Goal: Communication & Community: Ask a question

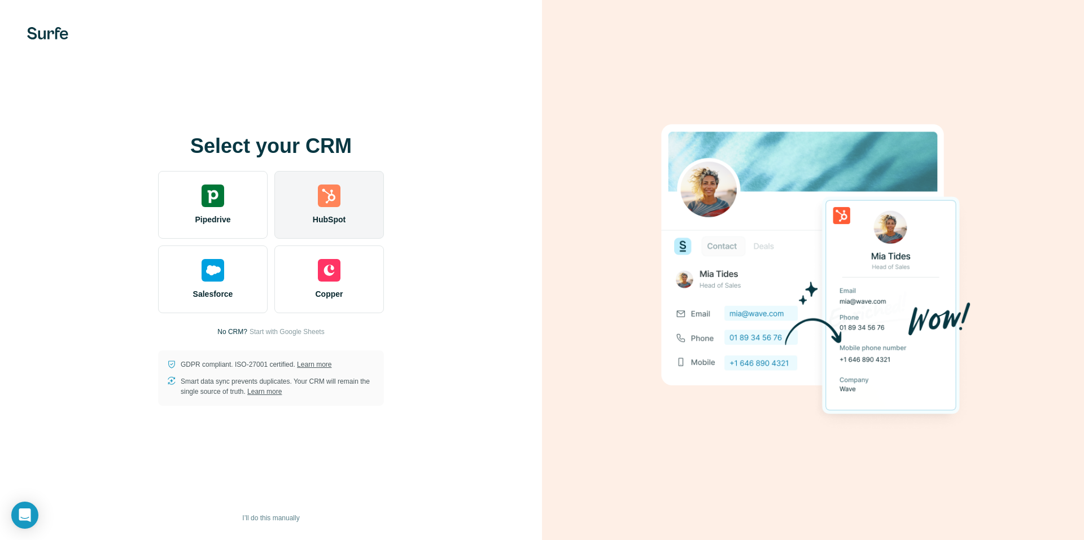
click at [349, 198] on div "HubSpot" at bounding box center [329, 205] width 110 height 68
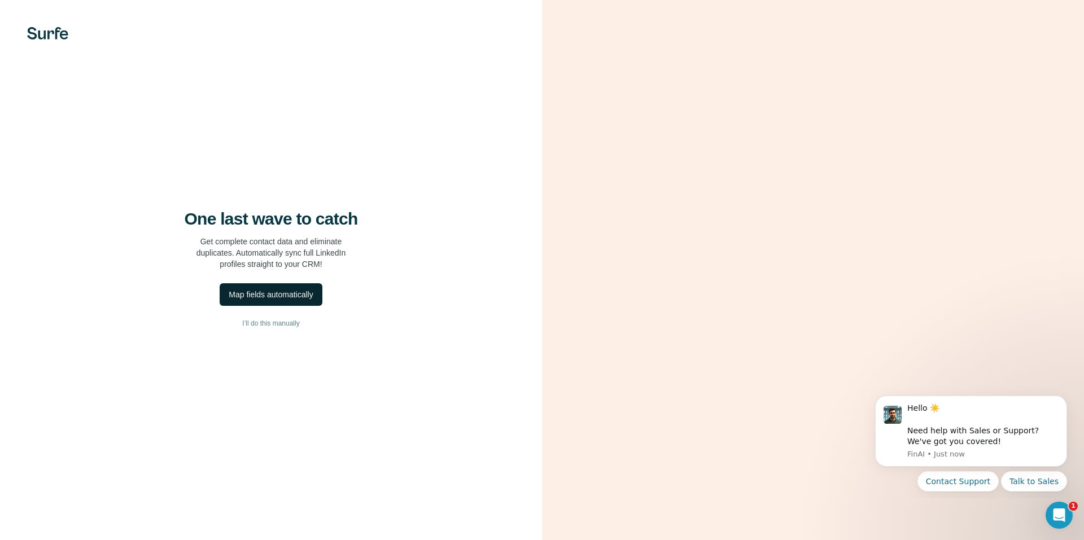
click at [277, 295] on div "Map fields automatically" at bounding box center [271, 294] width 84 height 11
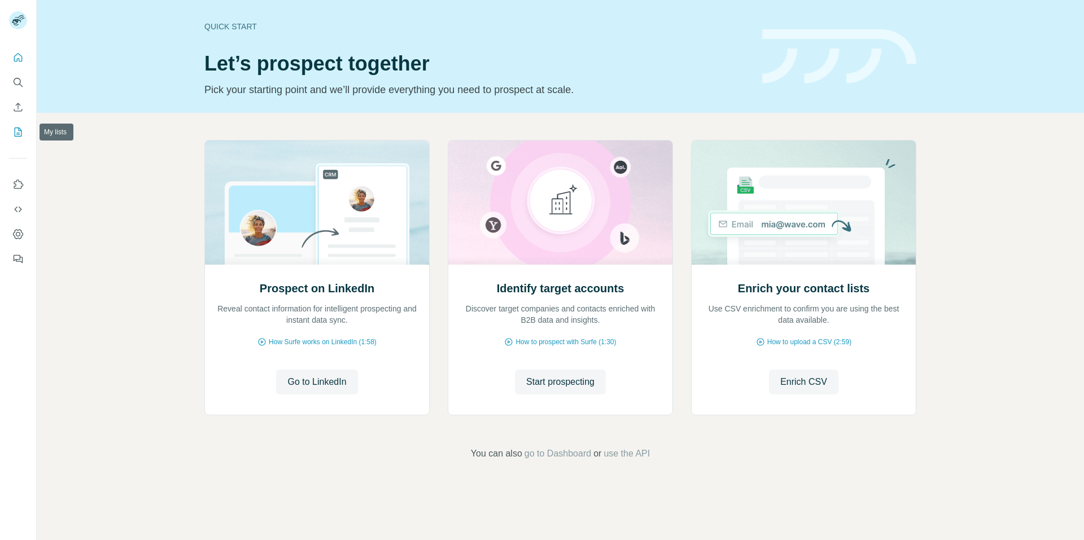
click at [14, 128] on icon "My lists" at bounding box center [17, 131] width 11 height 11
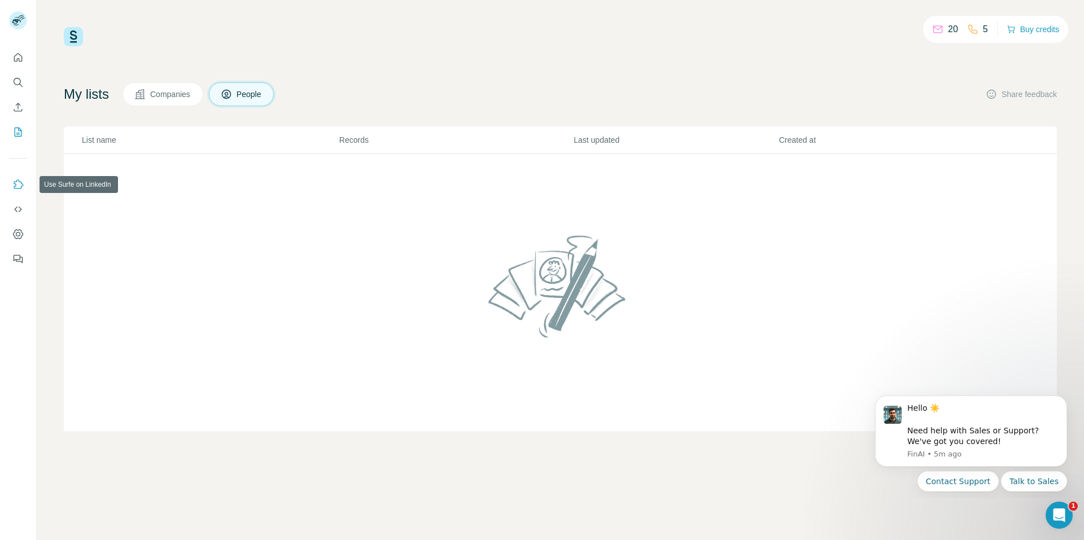
click at [12, 185] on icon "Use Surfe on LinkedIn" at bounding box center [17, 184] width 11 height 11
click at [14, 237] on icon "Dashboard" at bounding box center [17, 234] width 11 height 11
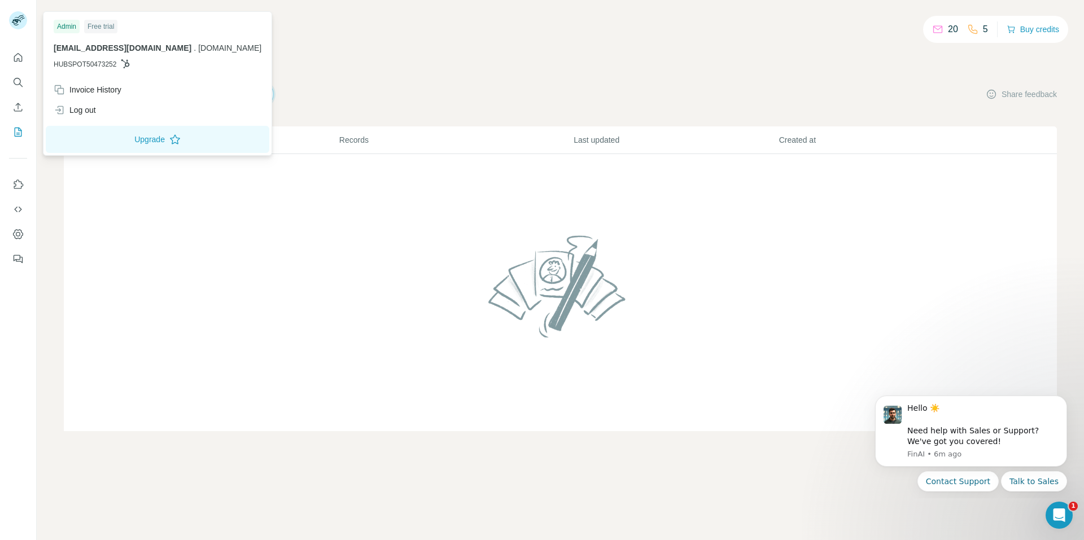
click at [14, 15] on rect at bounding box center [18, 20] width 18 height 18
click at [1061, 400] on icon "Dismiss notification" at bounding box center [1064, 399] width 6 height 6
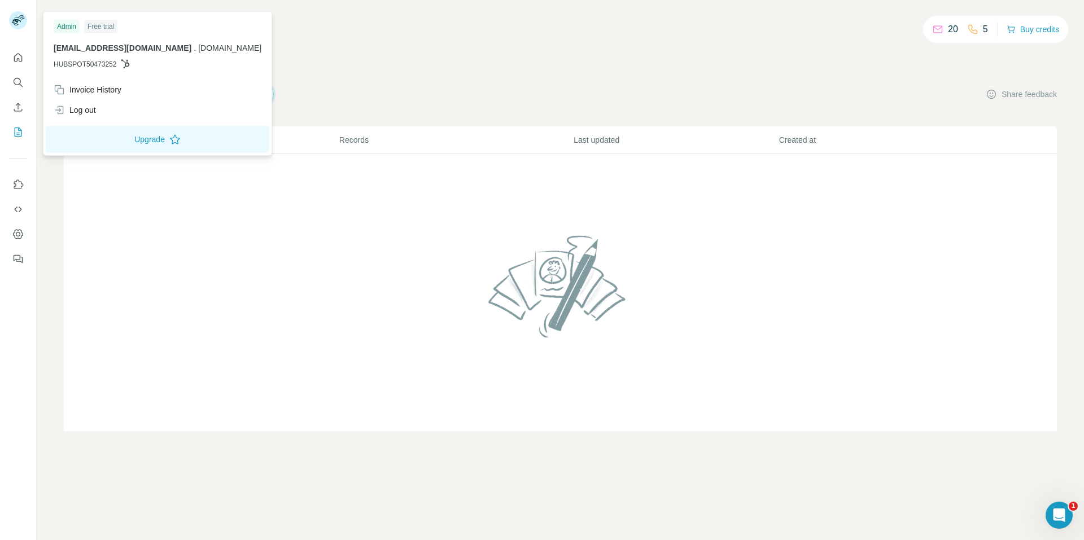
click at [372, 75] on div "20 5 Buy credits My lists Companies People Share feedback List name Records Las…" at bounding box center [560, 229] width 993 height 404
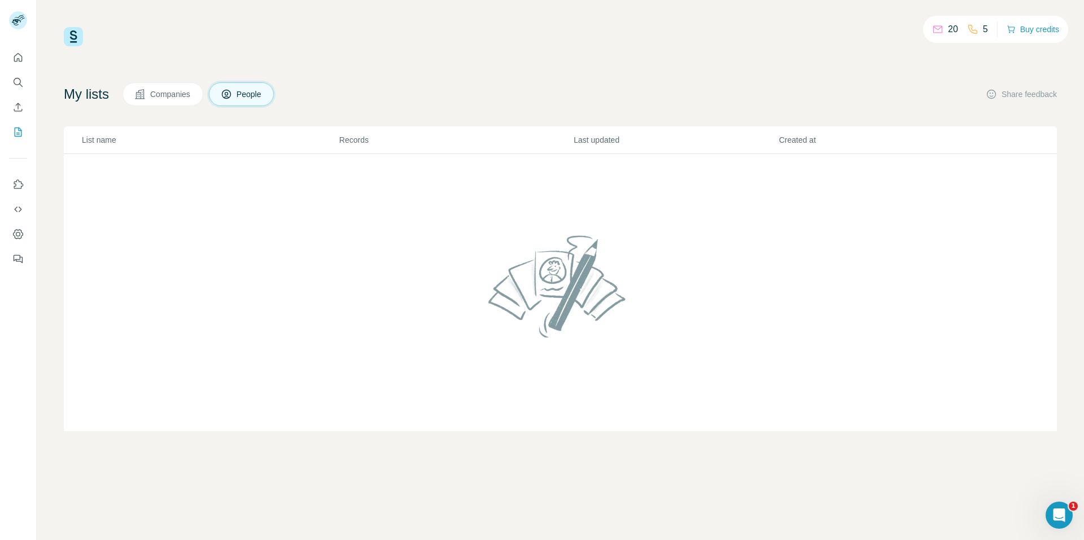
click at [146, 92] on icon at bounding box center [139, 94] width 11 height 11
click at [268, 78] on div "20 5 Buy credits My lists Companies People Share feedback List name Records Las…" at bounding box center [560, 229] width 993 height 404
click at [259, 91] on span "People" at bounding box center [250, 94] width 26 height 11
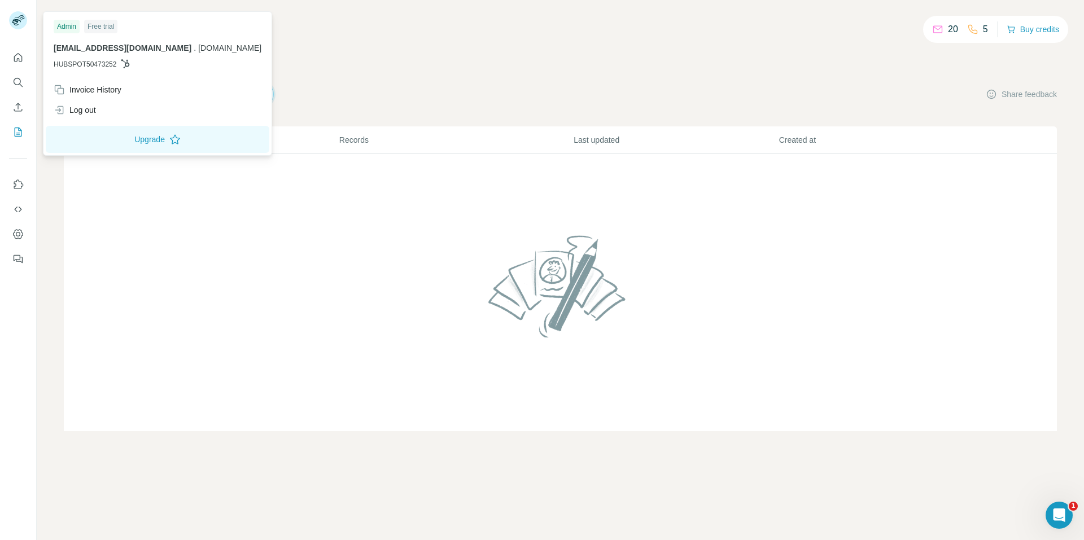
click at [20, 13] on rect at bounding box center [18, 20] width 18 height 18
click at [528, 69] on div "20 5 Buy credits My lists Companies People Share feedback List name Records Las…" at bounding box center [560, 229] width 993 height 404
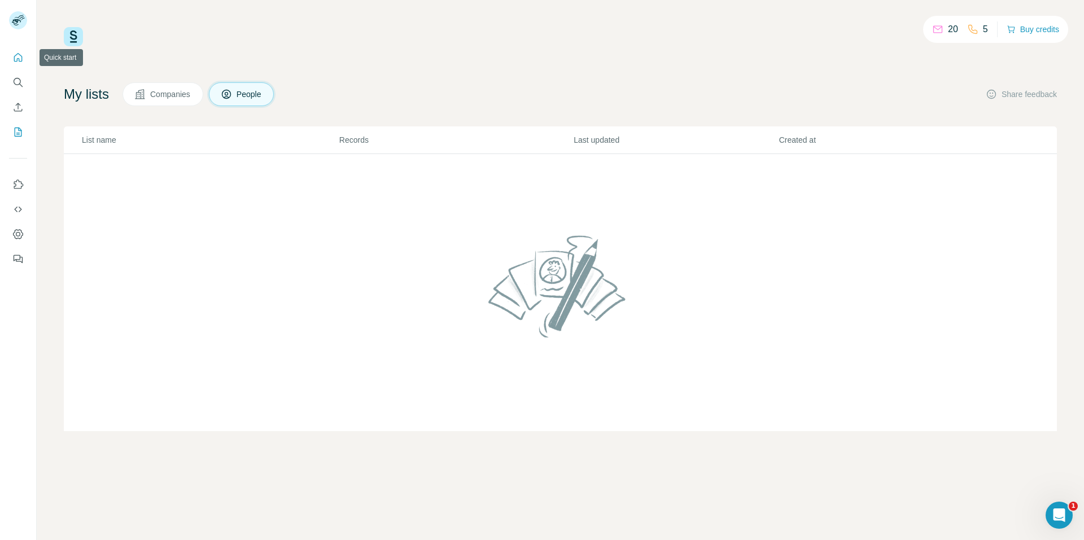
click at [20, 65] on button "Quick start" at bounding box center [18, 57] width 18 height 20
click at [20, 64] on button "Quick start" at bounding box center [18, 57] width 18 height 20
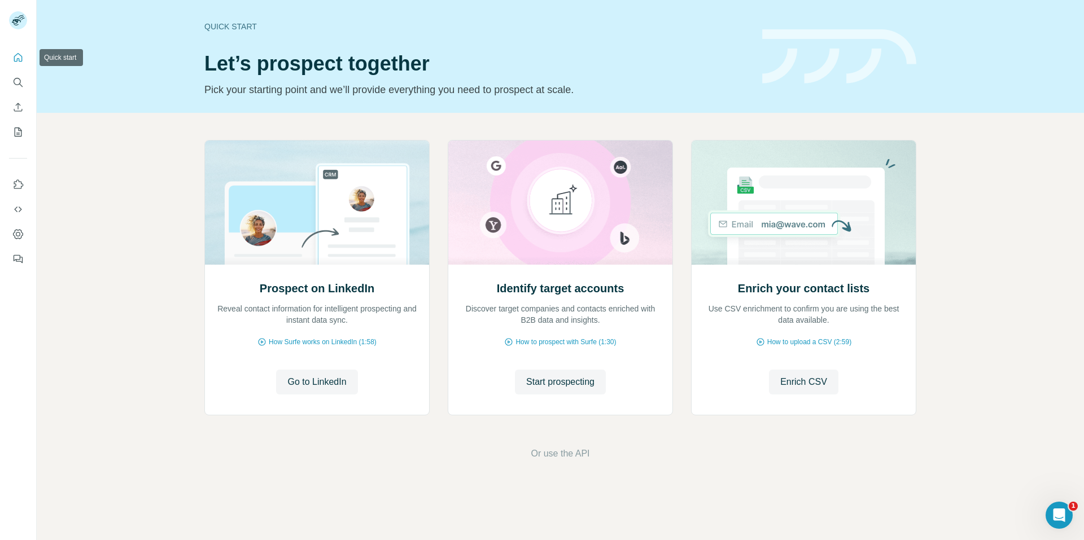
click at [20, 64] on button "Quick start" at bounding box center [18, 57] width 18 height 20
click at [1051, 514] on icon "Open Intercom Messenger" at bounding box center [1057, 514] width 19 height 19
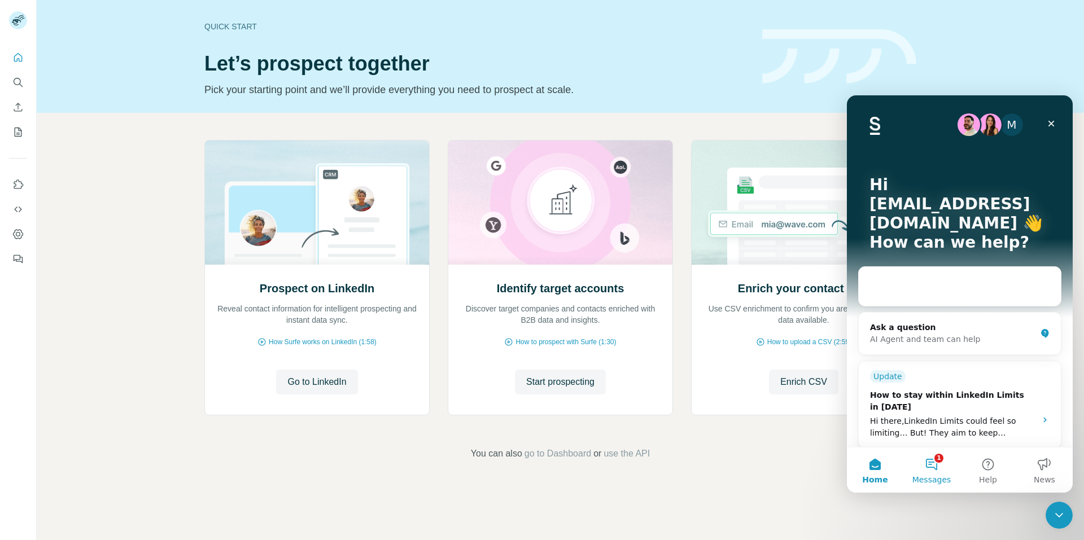
click at [919, 460] on button "1 Messages" at bounding box center [931, 470] width 56 height 45
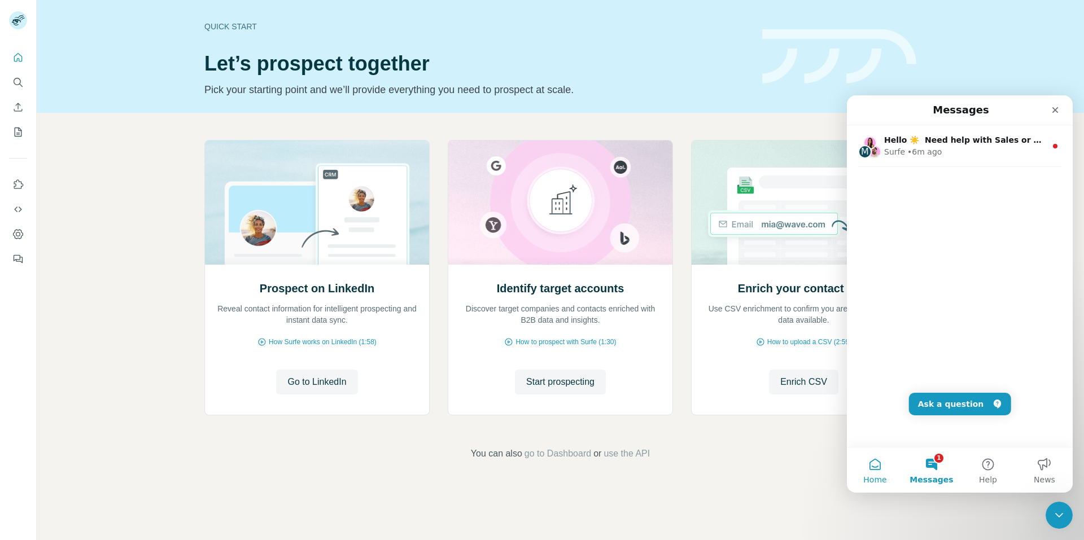
click at [874, 467] on button "Home" at bounding box center [875, 470] width 56 height 45
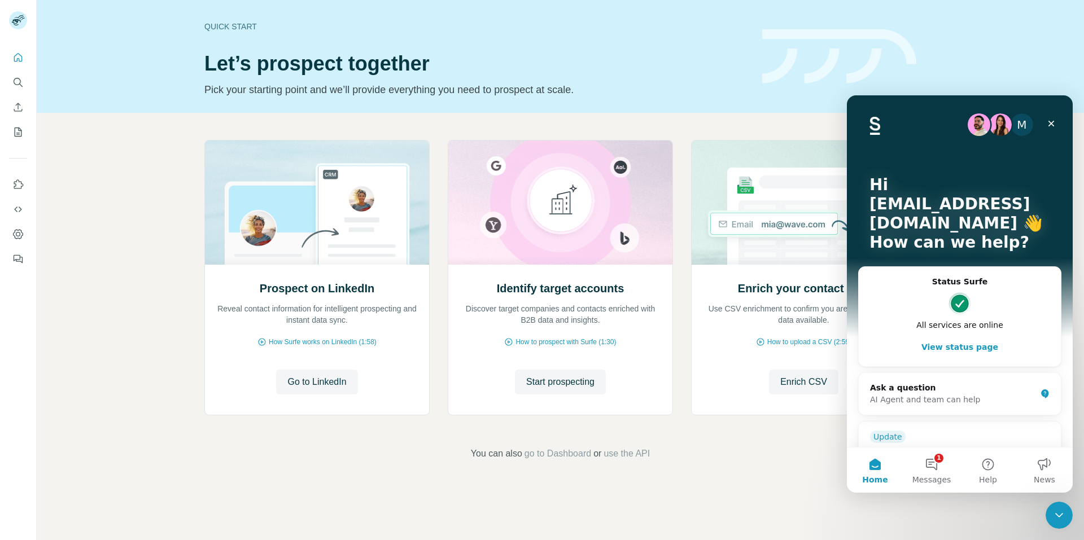
click at [784, 492] on div "Quick start Let’s prospect together Pick your starting point and we’ll provide …" at bounding box center [560, 270] width 1047 height 540
click at [1050, 124] on icon "Close" at bounding box center [1051, 124] width 6 height 6
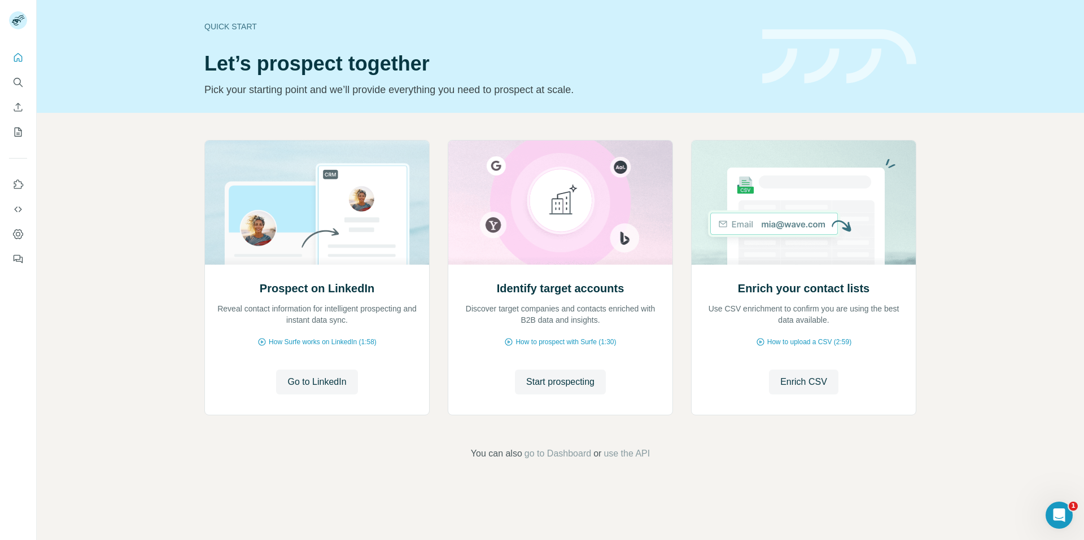
click at [216, 23] on div "Quick start" at bounding box center [476, 26] width 544 height 11
click at [222, 24] on div "Quick start" at bounding box center [476, 26] width 544 height 11
click at [208, 59] on h1 "Let’s prospect together" at bounding box center [476, 64] width 544 height 23
click at [282, 104] on div "Quick start Let’s prospect together Pick your starting point and we’ll provide …" at bounding box center [560, 56] width 1047 height 113
drag, startPoint x: 326, startPoint y: 372, endPoint x: 315, endPoint y: 380, distance: 13.3
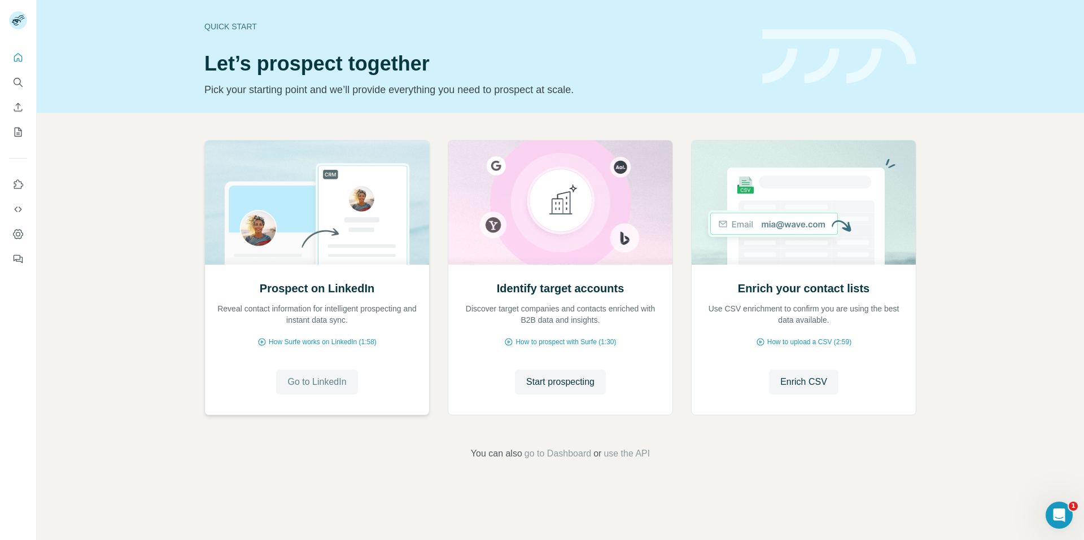
click at [315, 380] on button "Go to LinkedIn" at bounding box center [316, 382] width 81 height 25
click at [542, 376] on span "Start prospecting" at bounding box center [560, 382] width 68 height 14
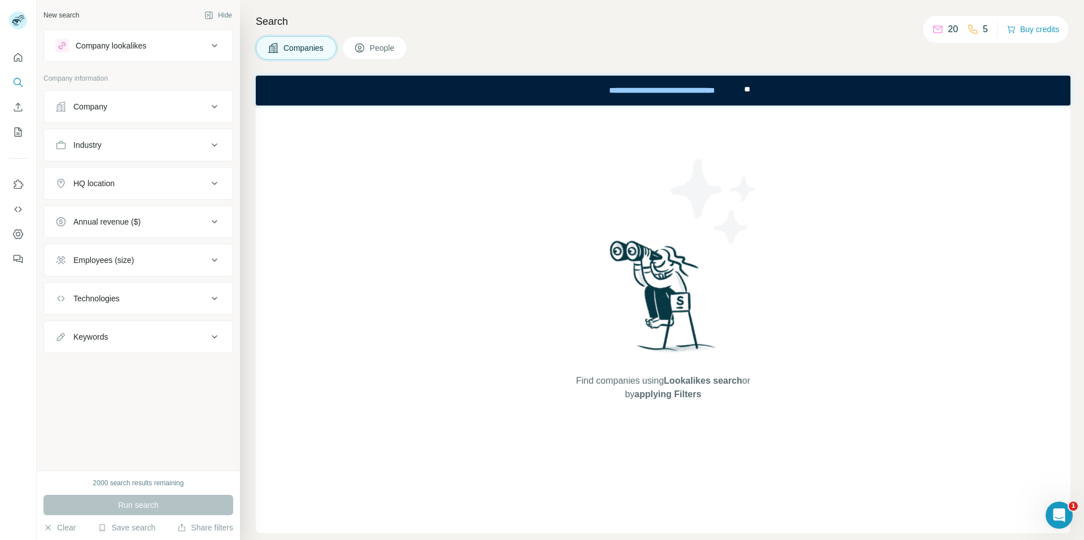
click at [110, 118] on button "Company" at bounding box center [138, 106] width 189 height 27
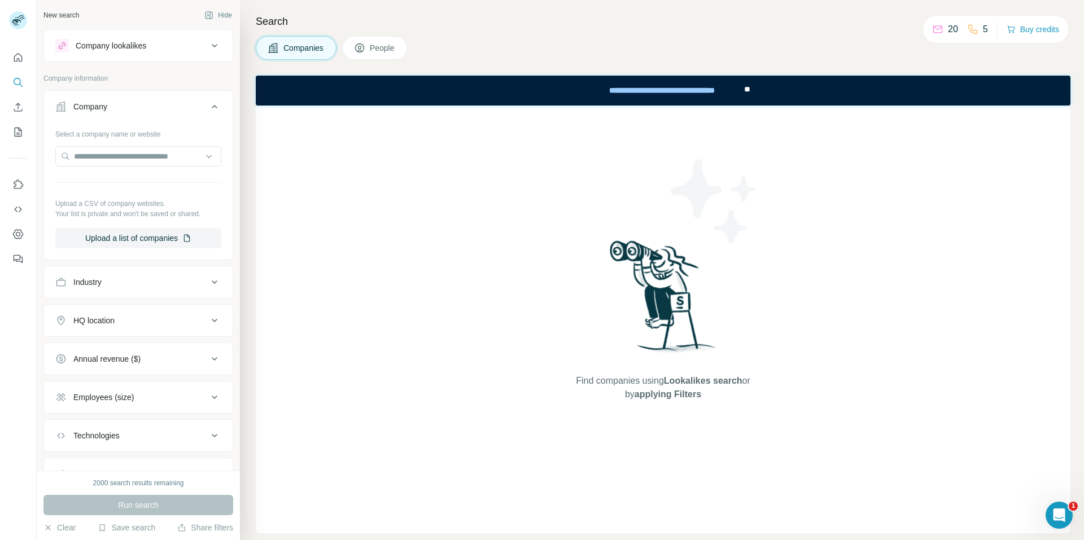
click at [121, 104] on div "Company" at bounding box center [131, 106] width 152 height 11
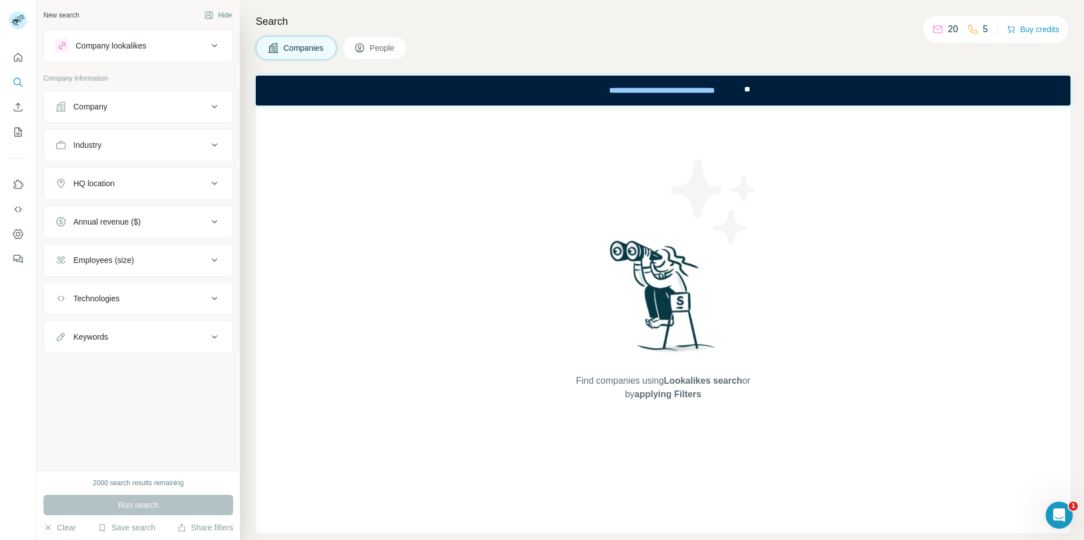
click at [116, 142] on div "Industry" at bounding box center [131, 144] width 152 height 11
click at [115, 142] on div "Industry" at bounding box center [131, 144] width 152 height 11
click at [117, 183] on div "HQ location" at bounding box center [131, 183] width 152 height 11
click at [117, 184] on div "HQ location" at bounding box center [131, 183] width 152 height 11
click at [169, 224] on div "Annual revenue ($)" at bounding box center [131, 221] width 152 height 11
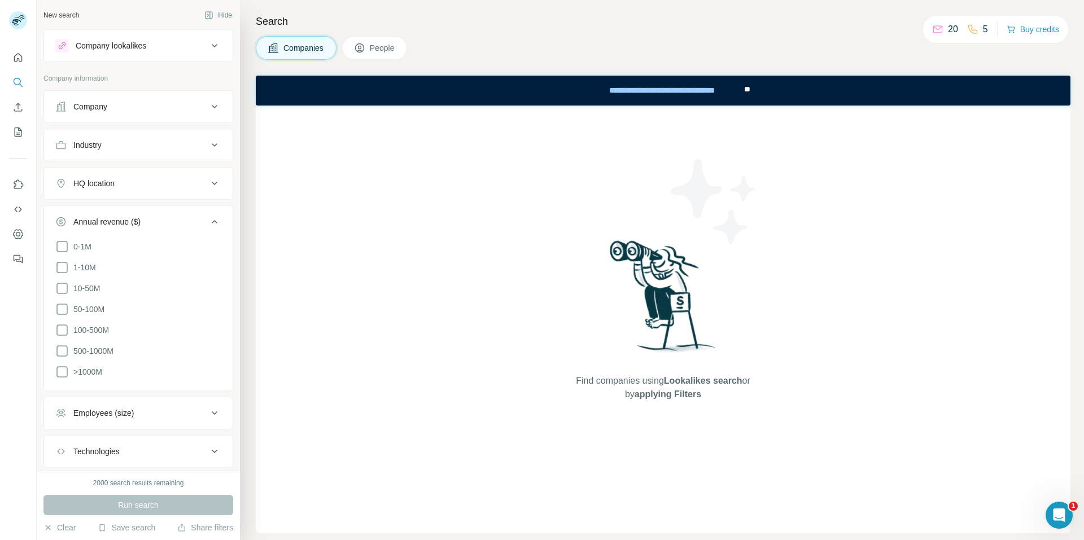
click at [169, 224] on div "Annual revenue ($)" at bounding box center [131, 221] width 152 height 11
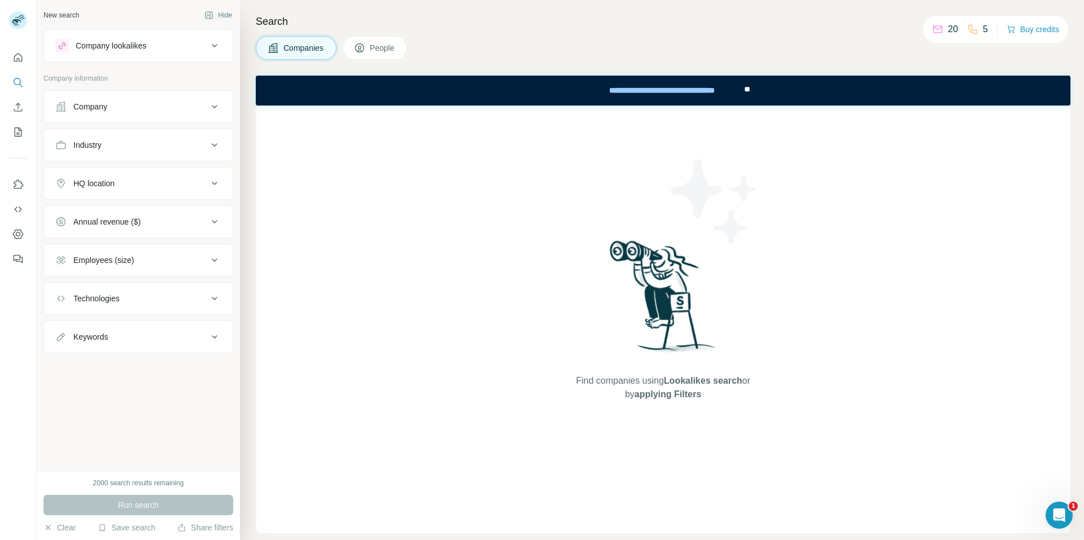
click at [159, 264] on div "Employees (size)" at bounding box center [131, 260] width 152 height 11
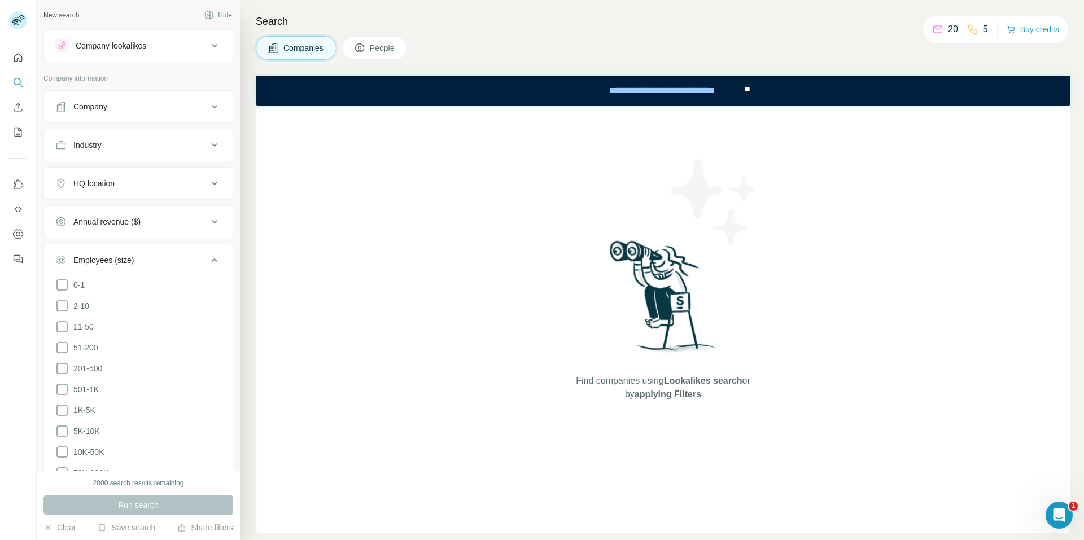
click at [159, 264] on div "Employees (size)" at bounding box center [131, 260] width 152 height 11
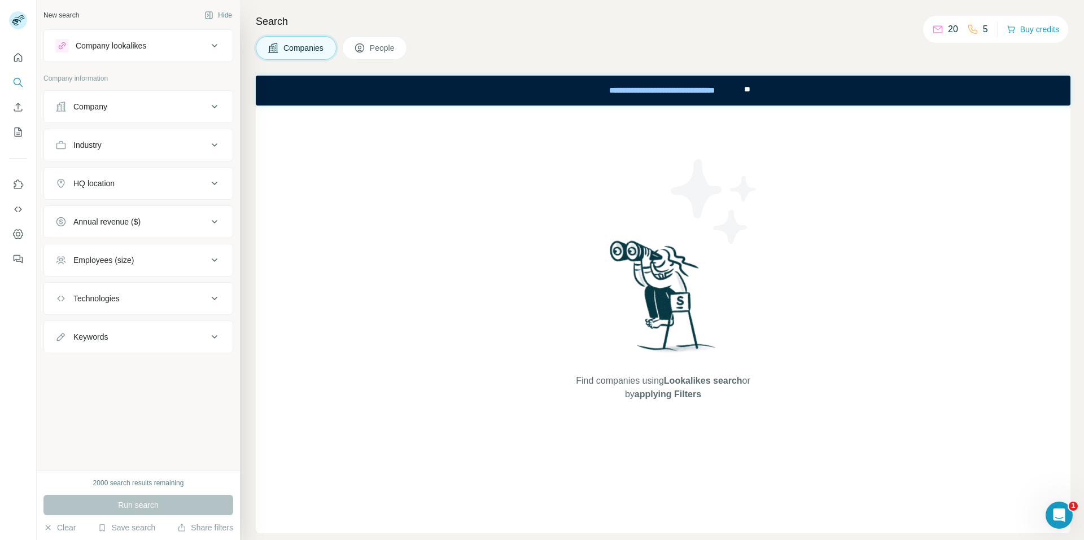
click at [145, 300] on div "Technologies" at bounding box center [131, 298] width 152 height 11
click at [12, 54] on button "Quick start" at bounding box center [18, 57] width 18 height 20
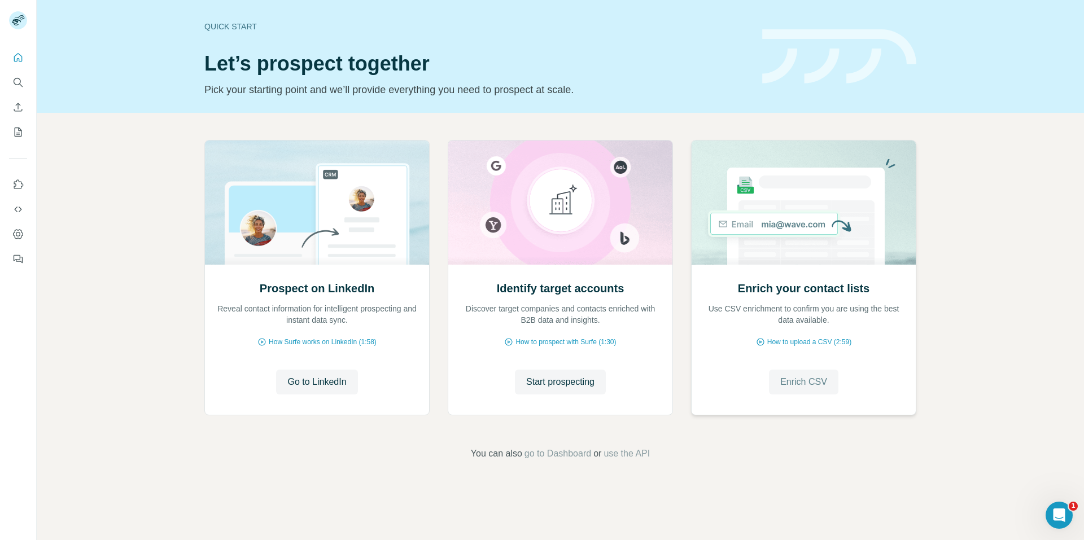
click at [796, 387] on span "Enrich CSV" at bounding box center [803, 382] width 47 height 14
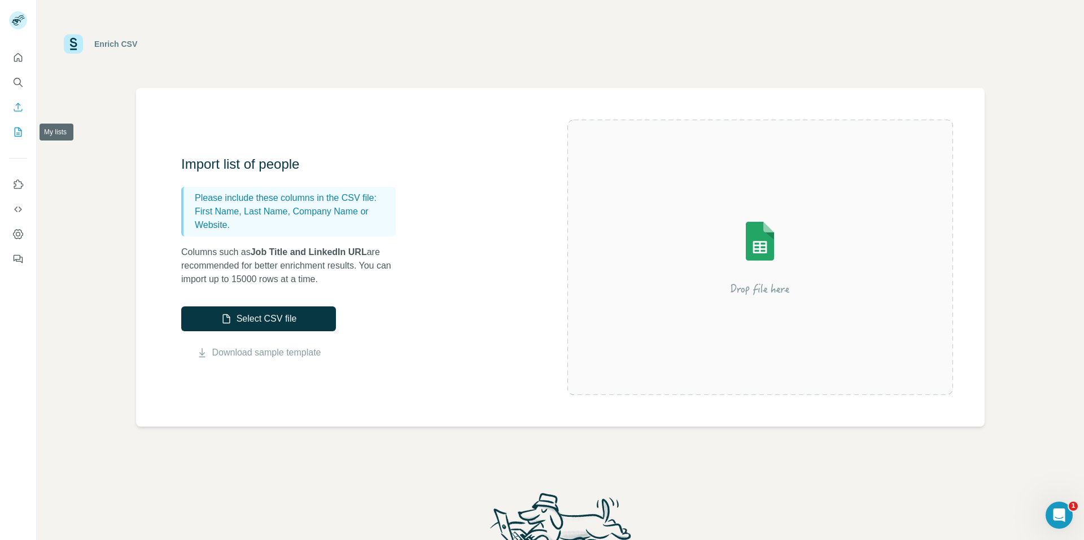
click at [15, 128] on icon "My lists" at bounding box center [17, 131] width 11 height 11
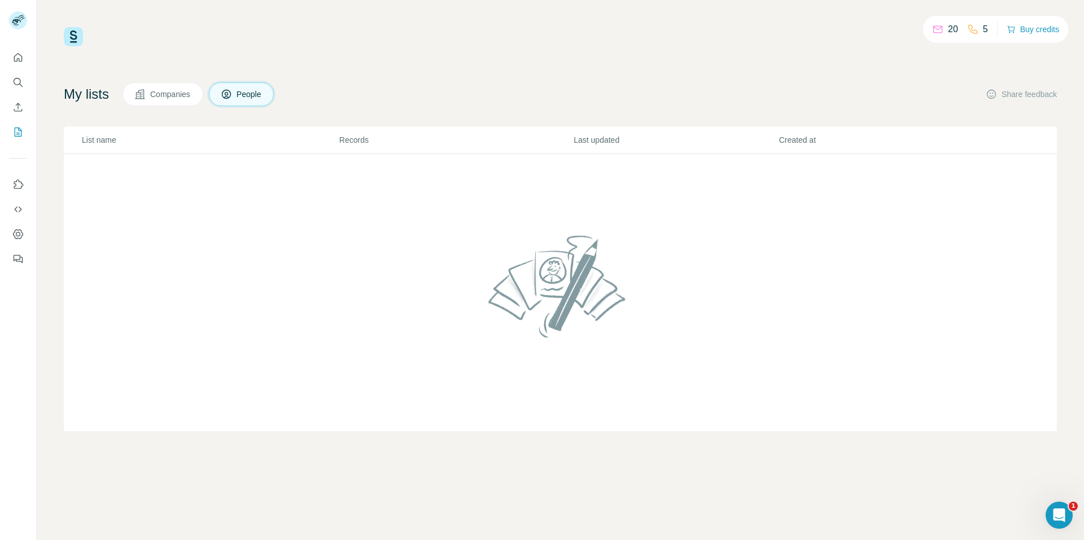
drag, startPoint x: 136, startPoint y: 191, endPoint x: 839, endPoint y: 322, distance: 715.5
click at [839, 322] on td at bounding box center [560, 293] width 993 height 278
click at [178, 94] on span "Companies" at bounding box center [170, 94] width 41 height 11
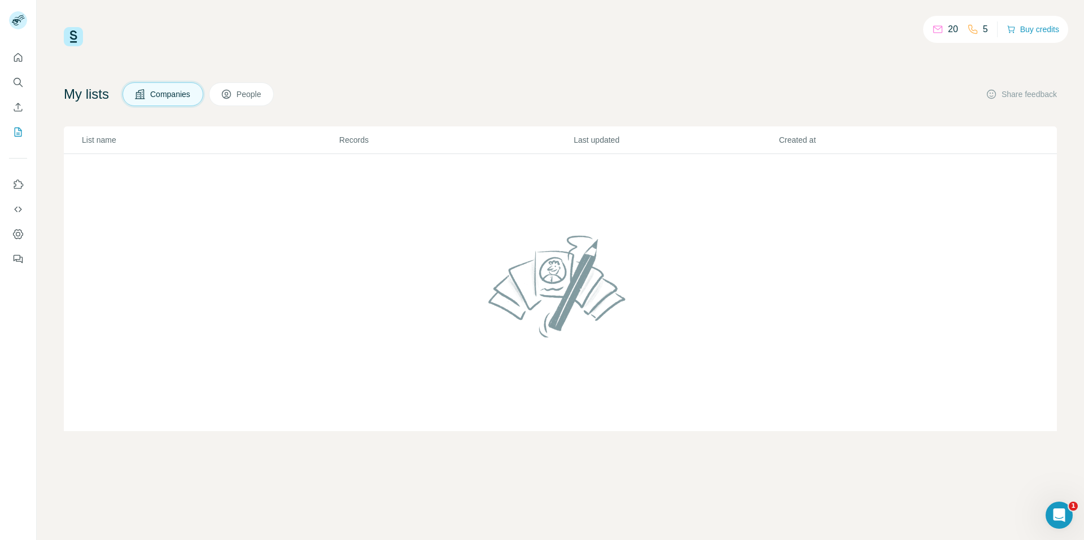
click at [309, 252] on td at bounding box center [560, 293] width 993 height 278
click at [20, 215] on button "Use Surfe API" at bounding box center [18, 209] width 18 height 20
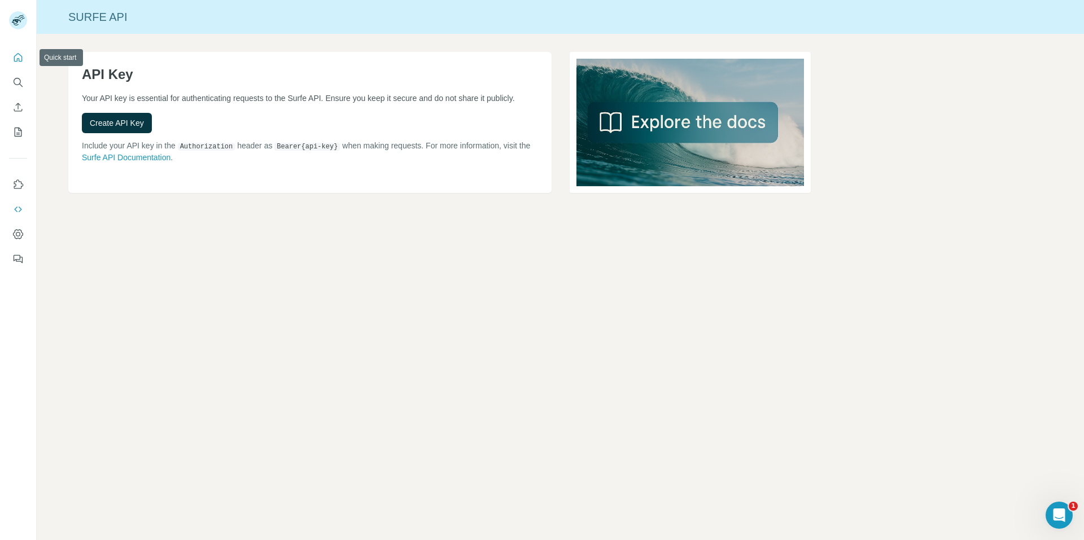
click at [20, 53] on icon "Quick start" at bounding box center [17, 57] width 11 height 11
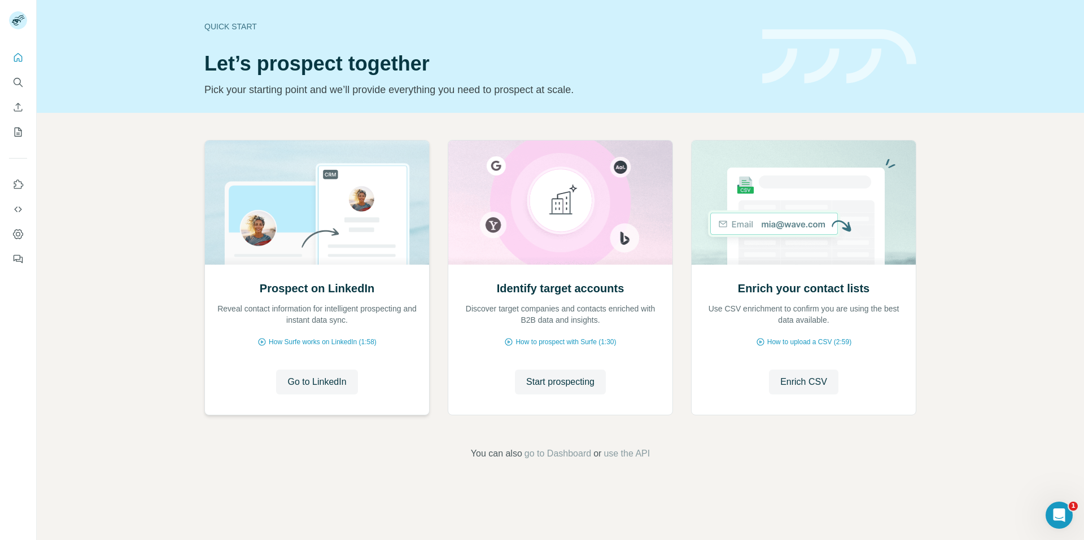
click at [298, 349] on div "Prospect on LinkedIn Reveal contact information for intelligent prospecting and…" at bounding box center [317, 340] width 224 height 150
click at [308, 340] on span "How Surfe works on LinkedIn (1:58)" at bounding box center [323, 342] width 108 height 10
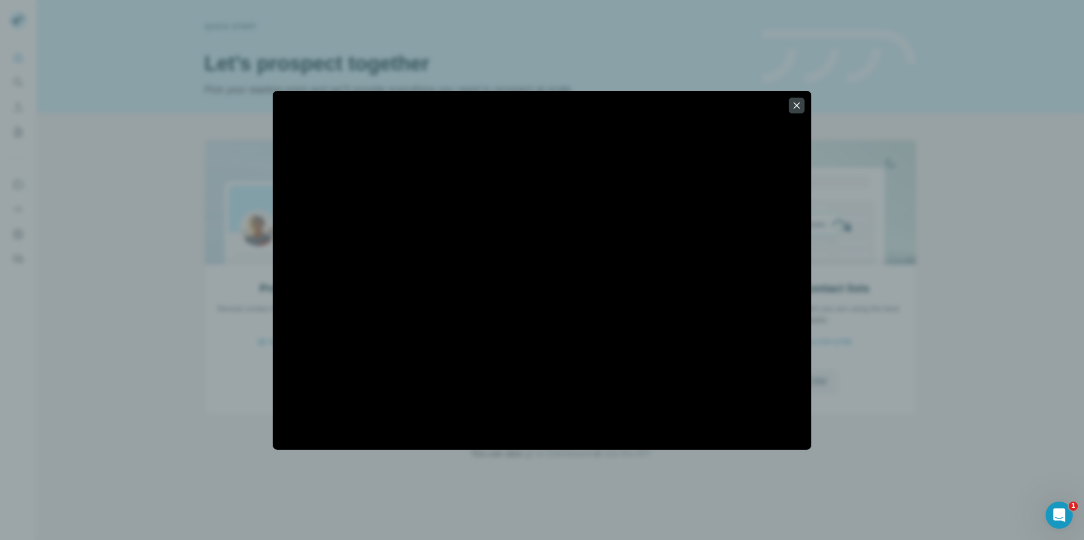
click at [194, 186] on div at bounding box center [542, 270] width 1084 height 540
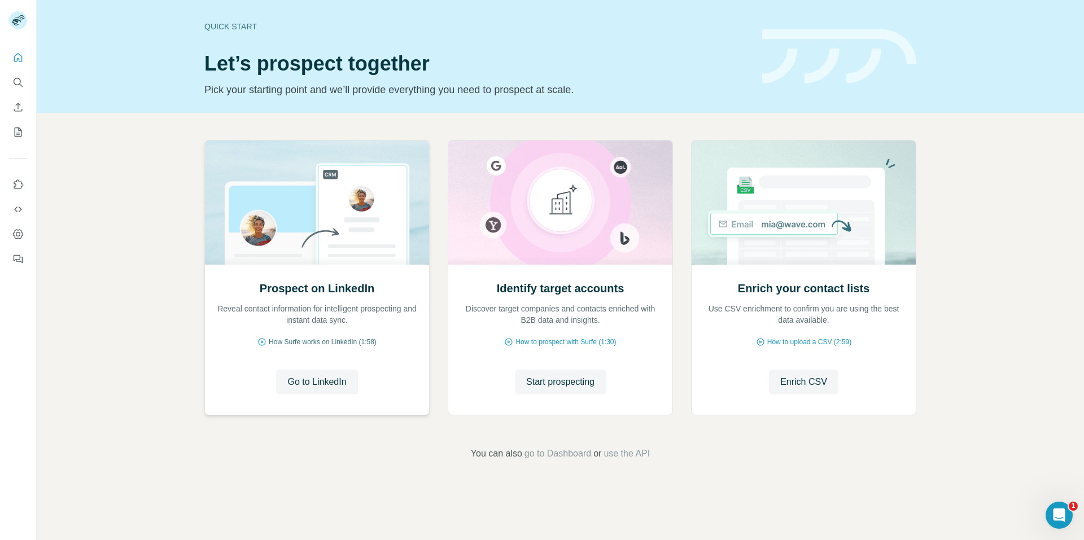
click at [287, 342] on span "How Surfe works on LinkedIn (1:58)" at bounding box center [323, 342] width 108 height 10
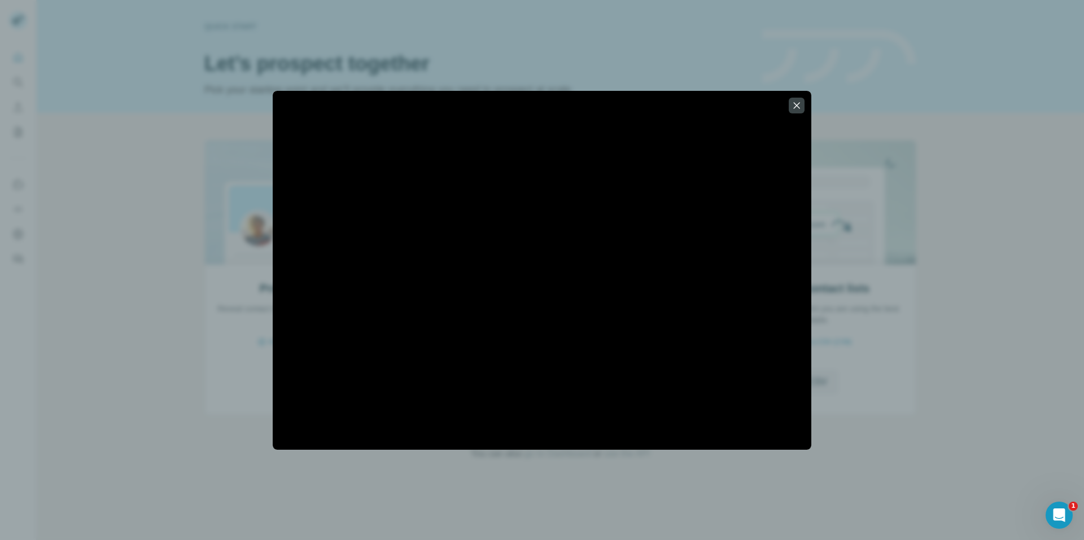
click at [797, 106] on icon "button" at bounding box center [797, 105] width 6 height 6
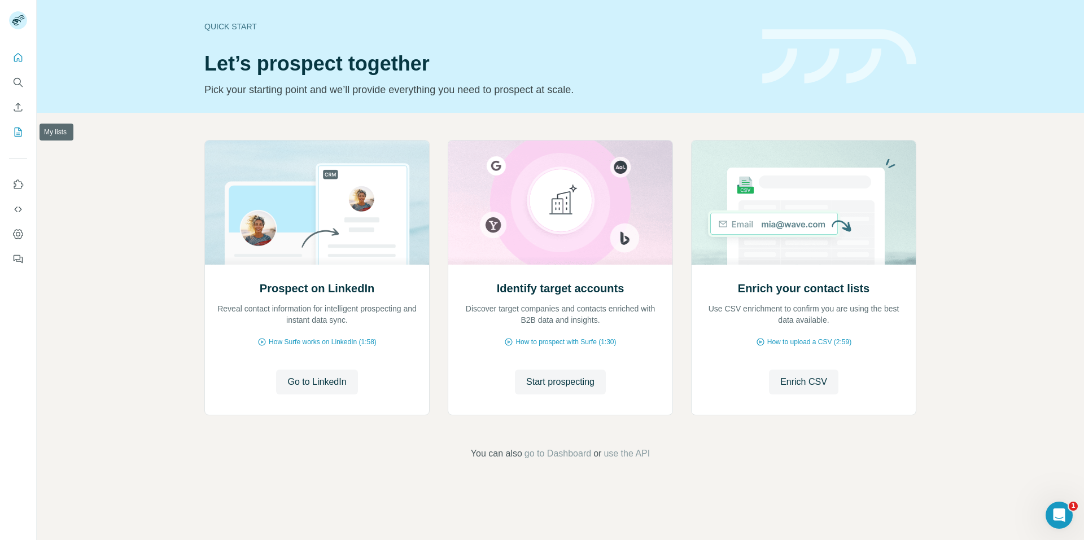
click at [21, 131] on icon "My lists" at bounding box center [19, 131] width 6 height 7
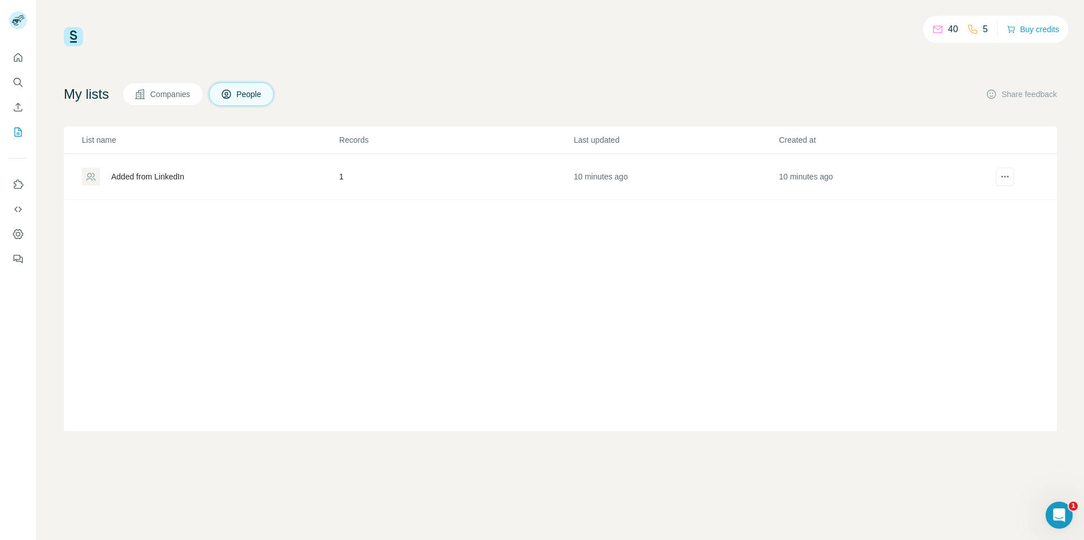
click at [140, 176] on div "Added from LinkedIn" at bounding box center [147, 176] width 73 height 11
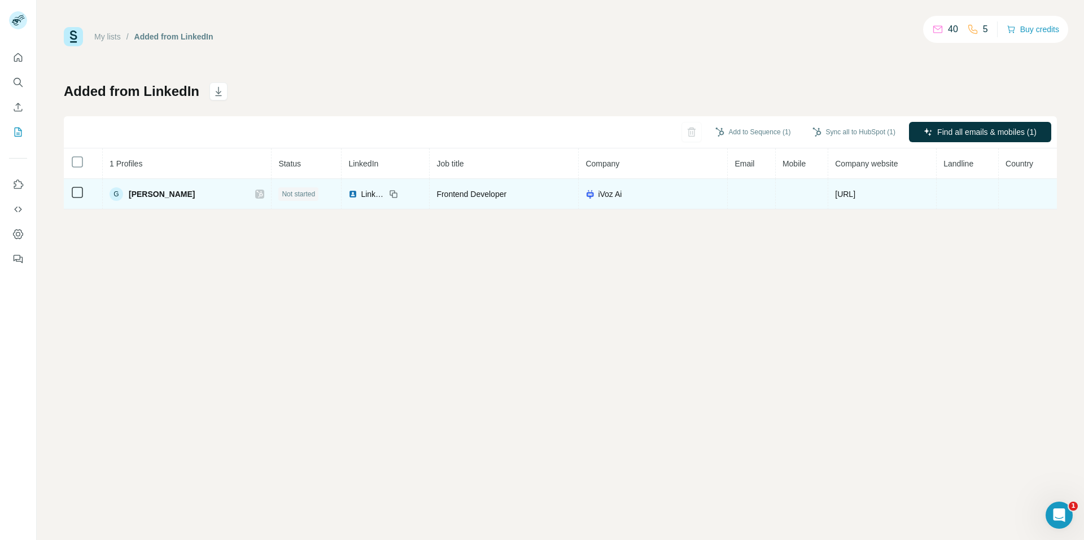
click at [151, 192] on span "Gunjan Goyal" at bounding box center [162, 194] width 66 height 11
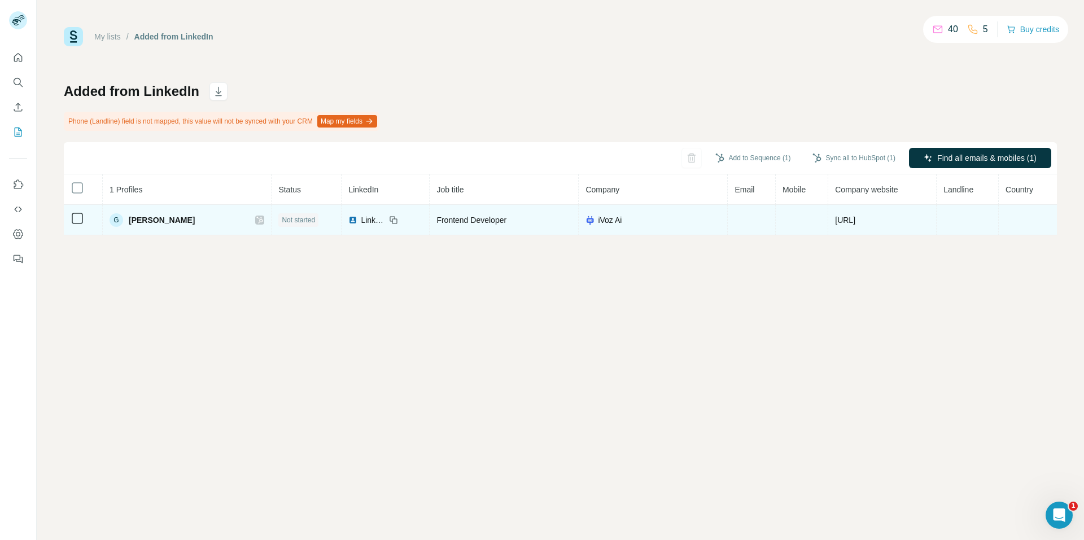
click at [135, 220] on span "Gunjan Goyal" at bounding box center [162, 220] width 66 height 11
click at [116, 220] on div "G" at bounding box center [117, 220] width 14 height 14
click at [361, 224] on span "LinkedIn" at bounding box center [373, 220] width 25 height 11
click at [116, 223] on div "G" at bounding box center [117, 220] width 14 height 14
click at [147, 221] on span "Gunjan Goyal" at bounding box center [162, 220] width 66 height 11
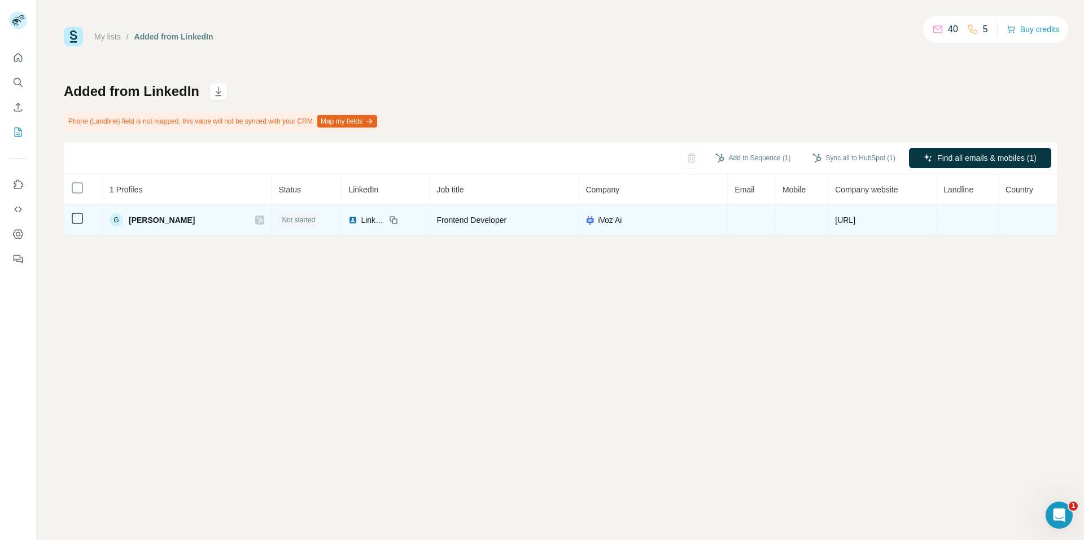
click at [604, 223] on div "iVoz Ai" at bounding box center [652, 220] width 135 height 11
click at [671, 224] on div "iVoz Ai" at bounding box center [652, 220] width 135 height 11
click at [728, 223] on td at bounding box center [752, 220] width 48 height 30
click at [156, 220] on span "Gunjan Goyal" at bounding box center [162, 220] width 66 height 11
click at [282, 220] on span "Not started" at bounding box center [298, 220] width 33 height 10
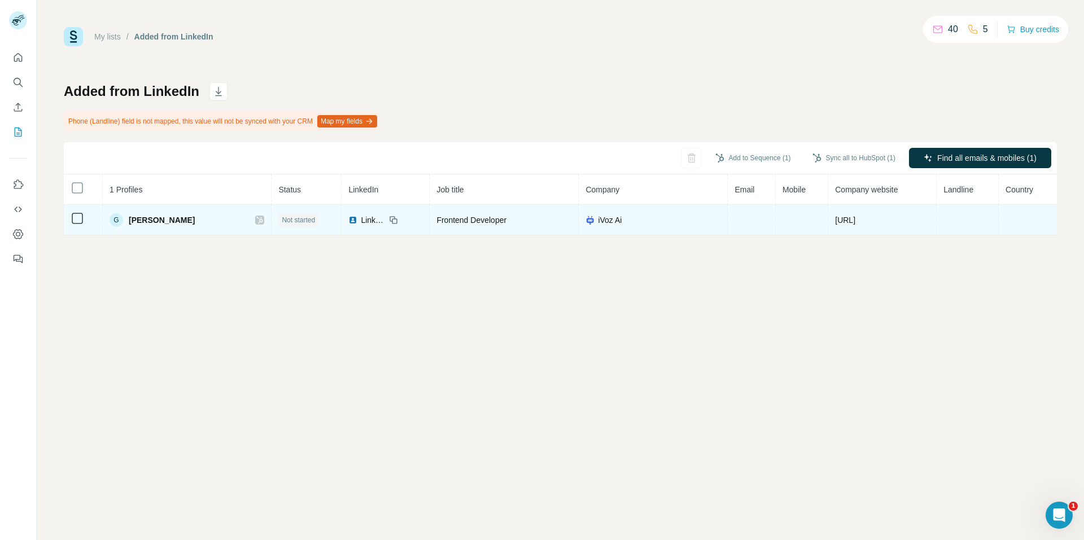
drag, startPoint x: 443, startPoint y: 223, endPoint x: 538, endPoint y: 224, distance: 94.8
click at [444, 223] on span "Frontend Developer" at bounding box center [471, 220] width 70 height 9
click at [598, 216] on span "iVoz Ai" at bounding box center [610, 220] width 24 height 11
drag, startPoint x: 828, startPoint y: 214, endPoint x: 870, endPoint y: 222, distance: 42.5
click at [829, 215] on td "ivoz.ai" at bounding box center [882, 220] width 108 height 30
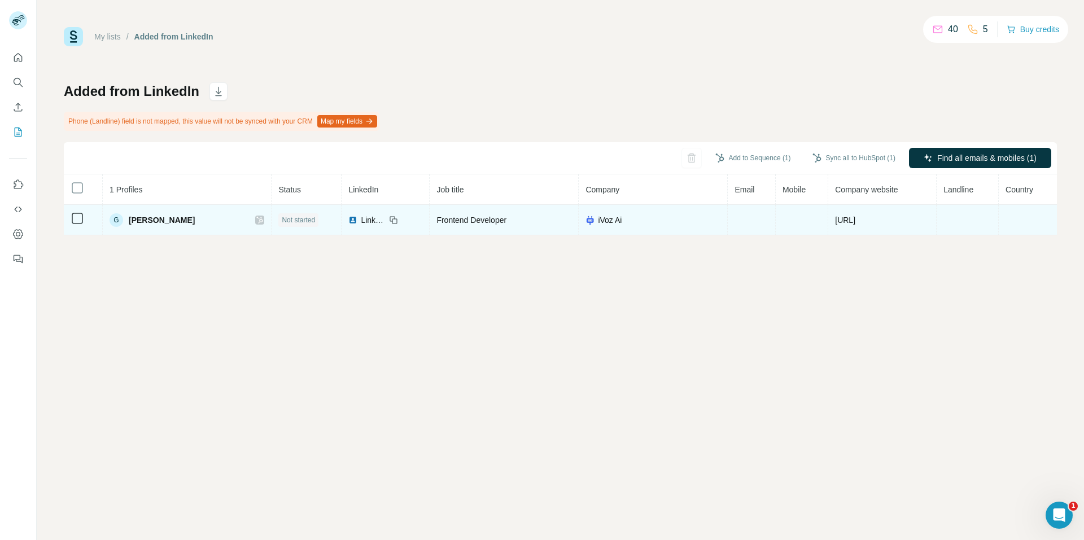
click at [879, 222] on td "ivoz.ai" at bounding box center [882, 220] width 108 height 30
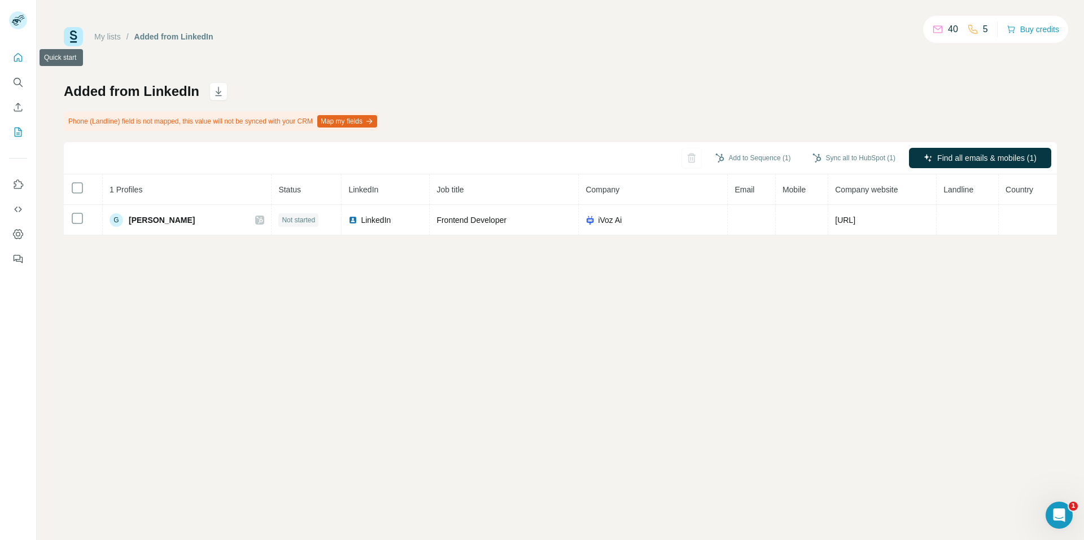
click at [20, 59] on icon "Quick start" at bounding box center [17, 57] width 11 height 11
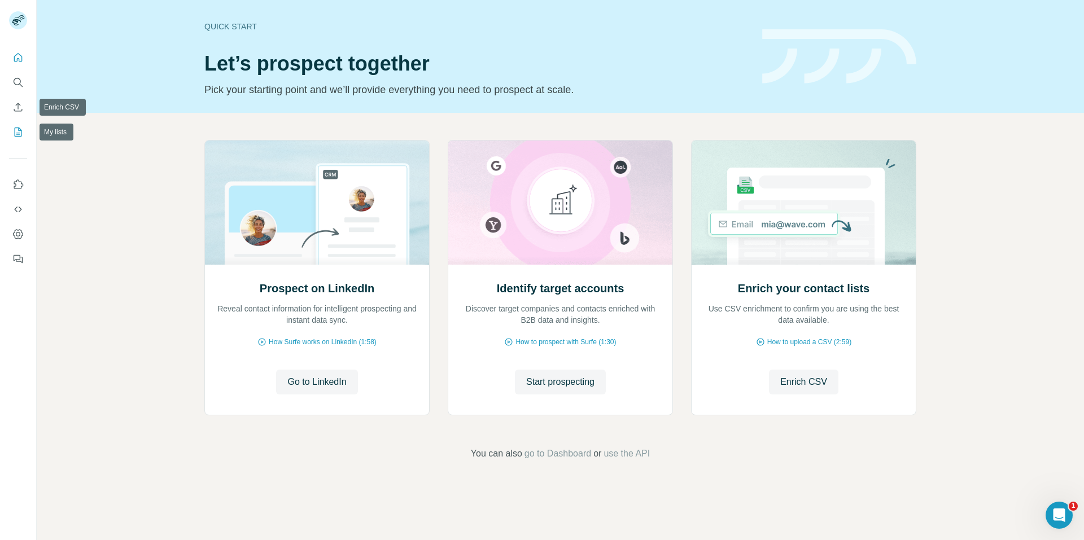
click at [12, 129] on icon "My lists" at bounding box center [17, 131] width 11 height 11
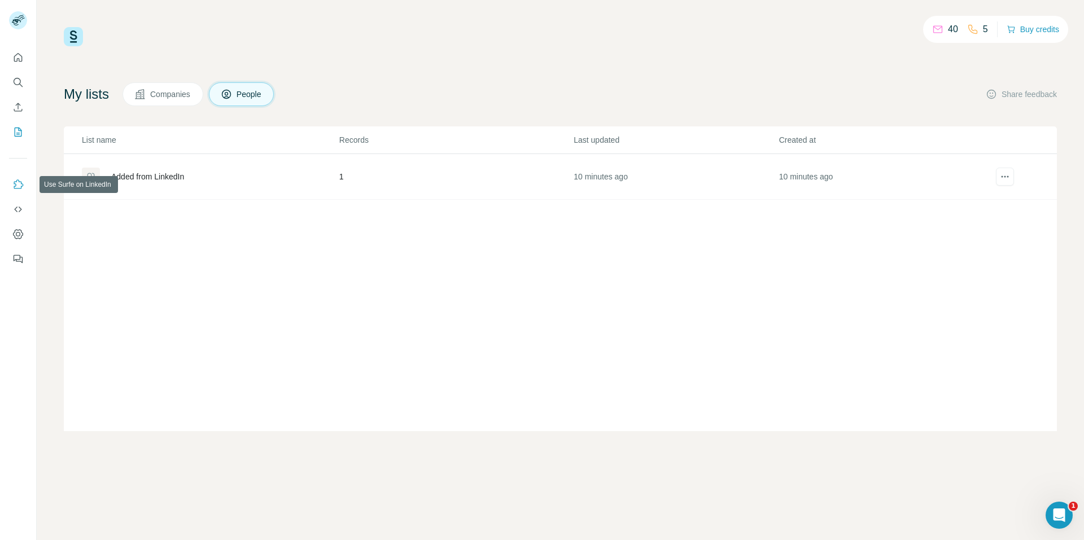
click at [14, 185] on icon "Use Surfe on LinkedIn" at bounding box center [17, 184] width 11 height 11
click at [19, 215] on icon "Use Surfe API" at bounding box center [17, 209] width 11 height 11
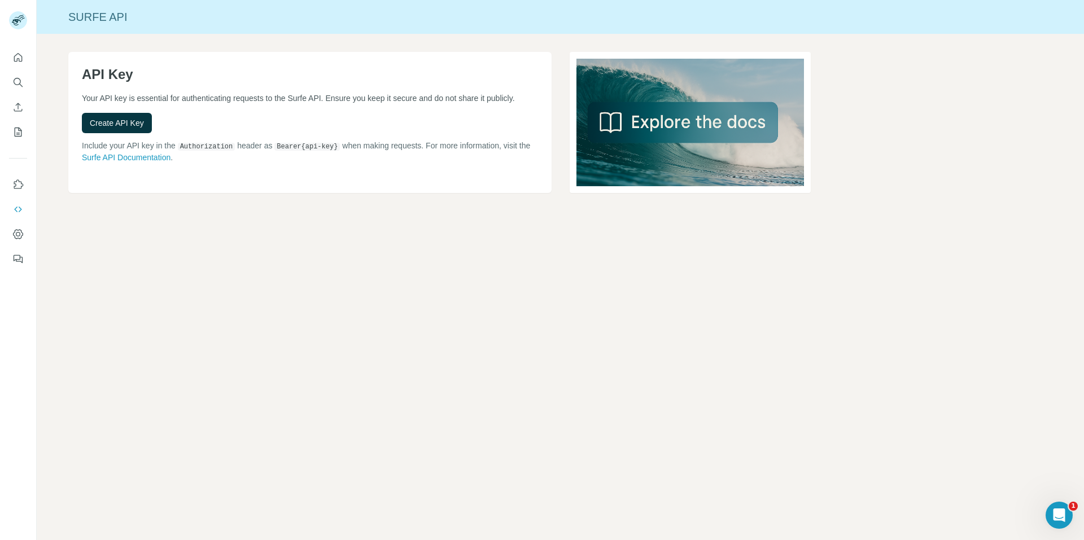
click at [8, 236] on div at bounding box center [18, 155] width 36 height 229
click at [13, 236] on icon "Dashboard" at bounding box center [17, 234] width 11 height 11
click at [1066, 508] on div "Open Intercom Messenger" at bounding box center [1057, 513] width 37 height 37
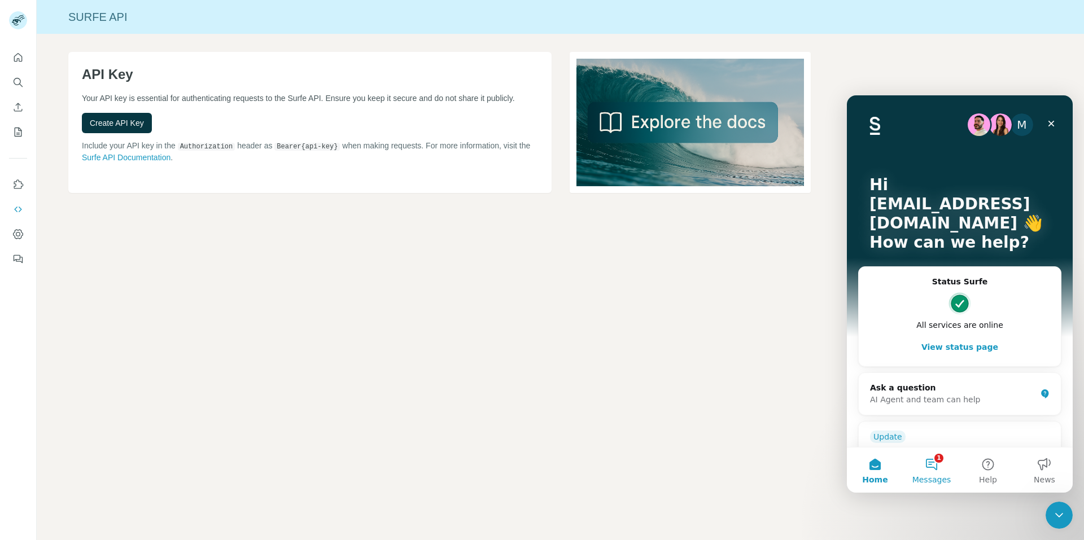
click at [931, 469] on button "1 Messages" at bounding box center [931, 470] width 56 height 45
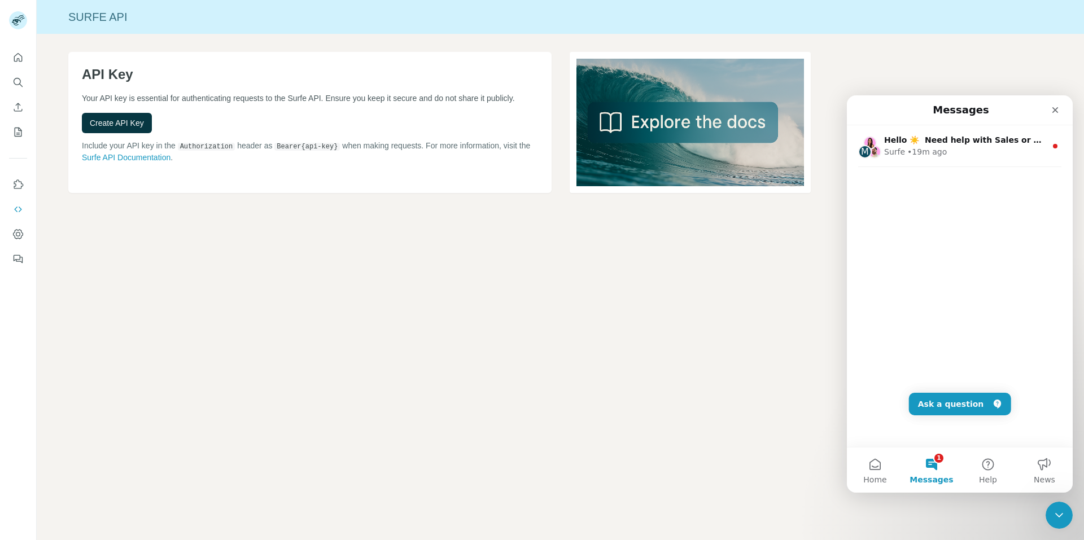
click at [942, 416] on div "M Hello ☀️ ​ Need help with Sales or Support? We've got you covered! Surfe • 19…" at bounding box center [960, 286] width 226 height 322
click at [942, 405] on button "Ask a question" at bounding box center [960, 404] width 102 height 23
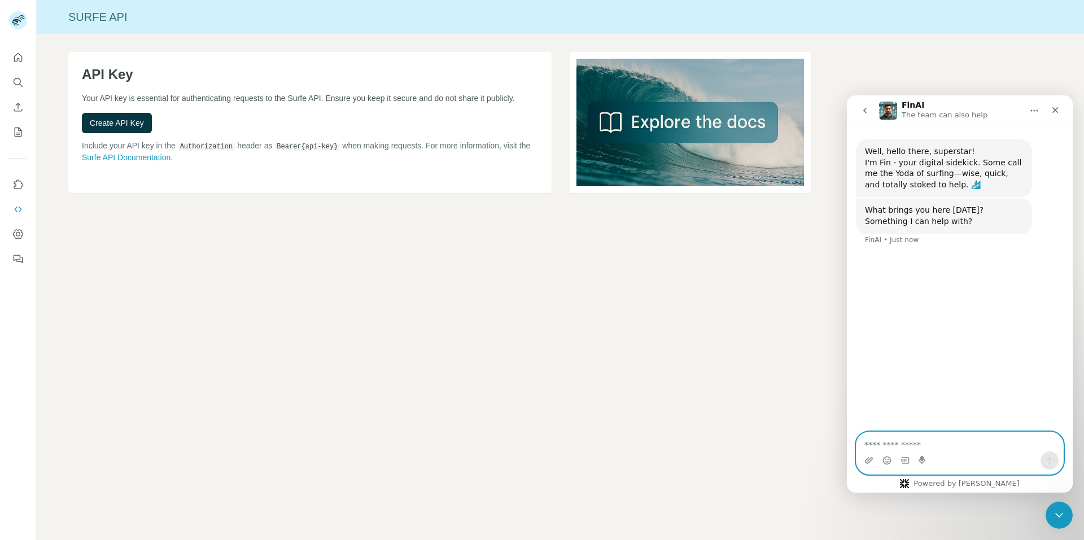
click at [928, 446] on textarea "Ask a question…" at bounding box center [959, 441] width 207 height 19
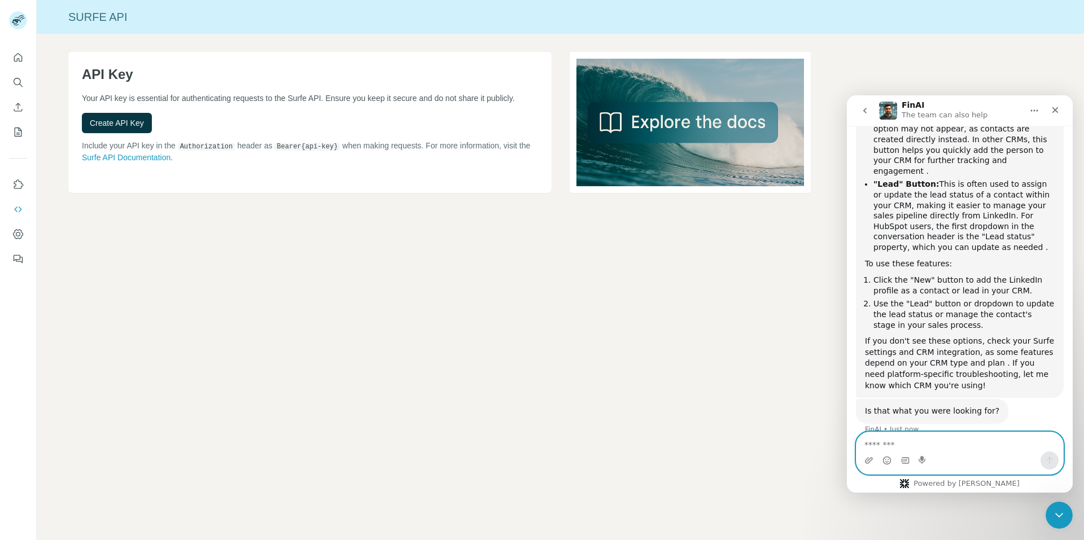
scroll to position [368, 0]
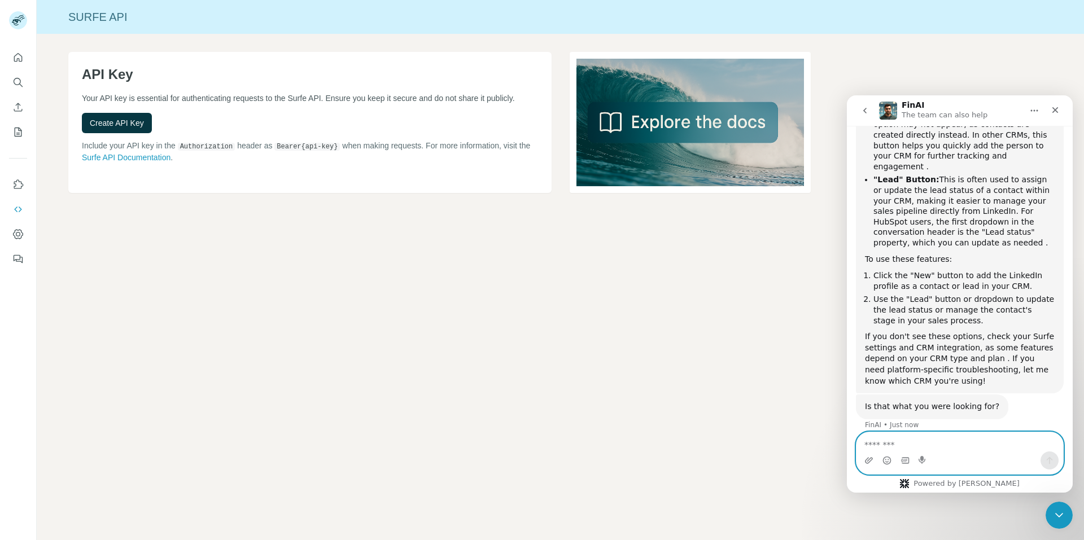
click at [911, 448] on textarea "Message…" at bounding box center [959, 441] width 207 height 19
paste textarea "**********"
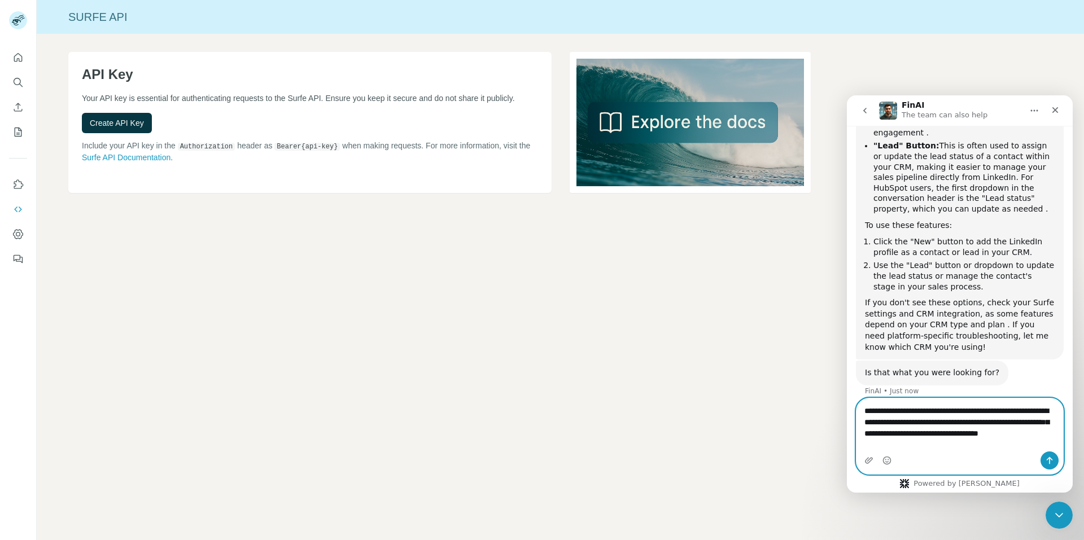
type textarea "**********"
click at [1053, 460] on icon "Send a message…" at bounding box center [1049, 460] width 9 height 9
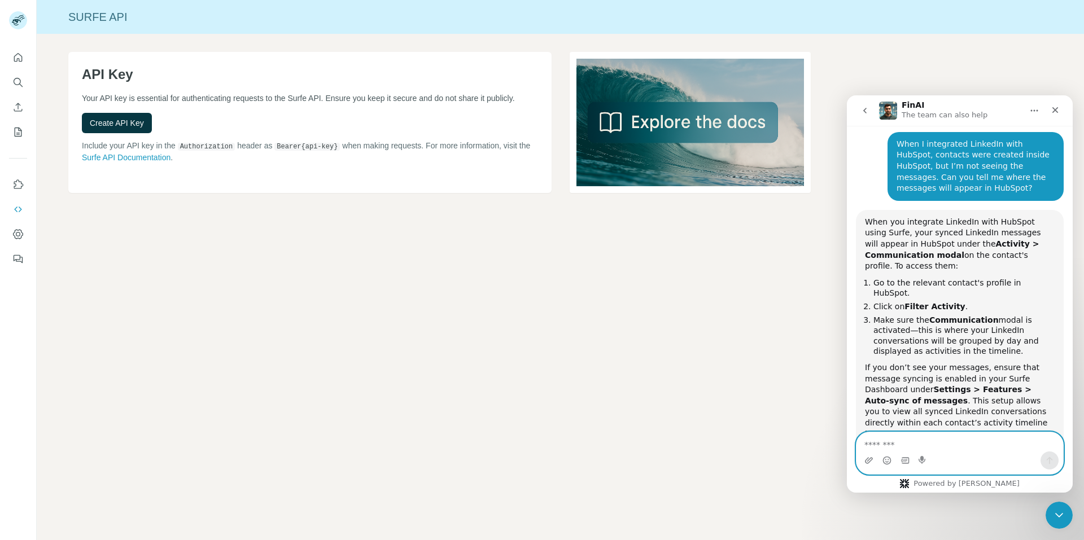
scroll to position [684, 0]
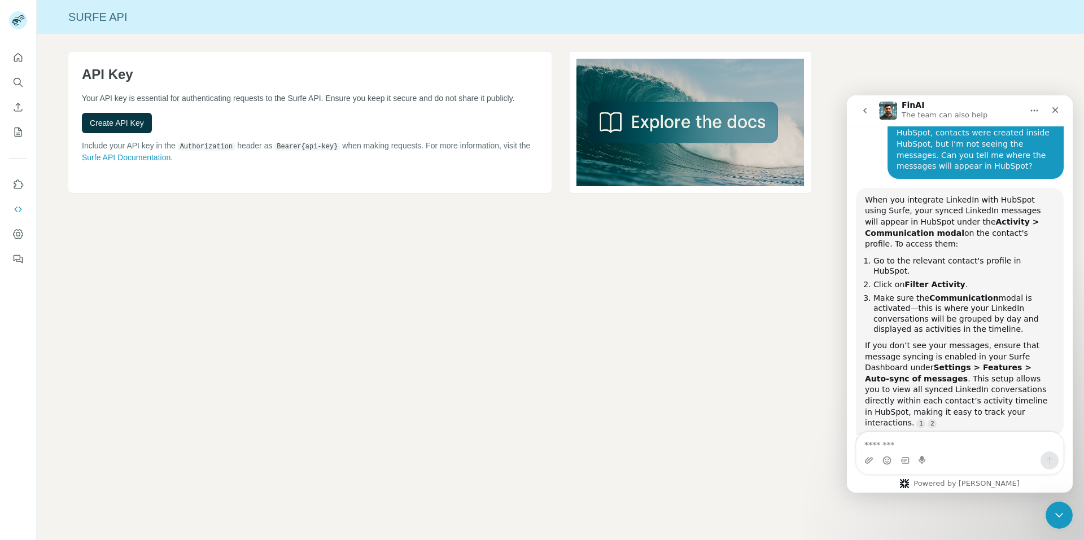
click at [1004, 217] on b "Activity > Communication modal" at bounding box center [952, 227] width 174 height 20
copy b "Communication"
click at [899, 449] on textarea "Message…" at bounding box center [959, 441] width 207 height 19
paste textarea "**********"
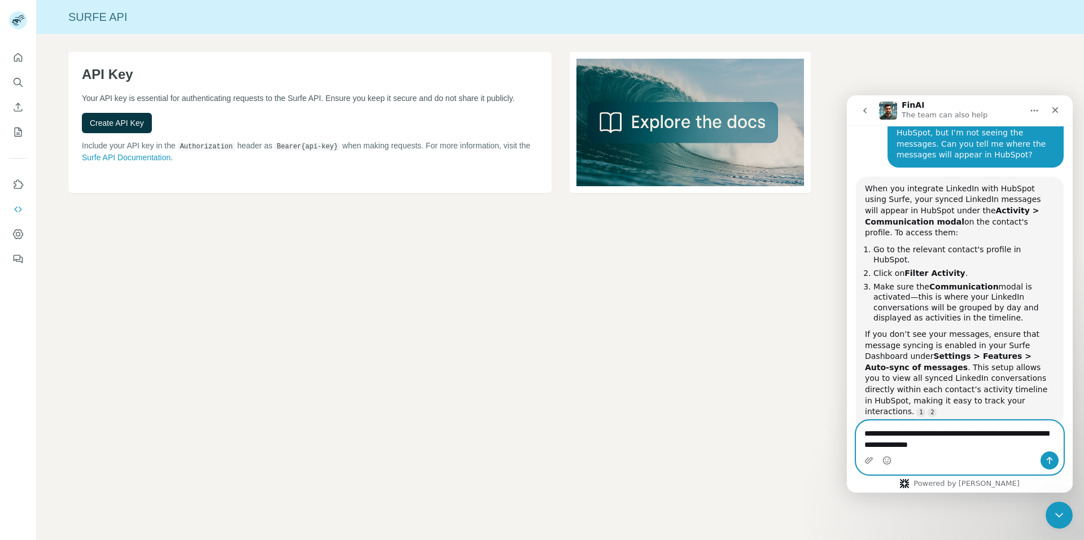
type textarea "**********"
click at [1049, 456] on button "Send a message…" at bounding box center [1049, 461] width 18 height 18
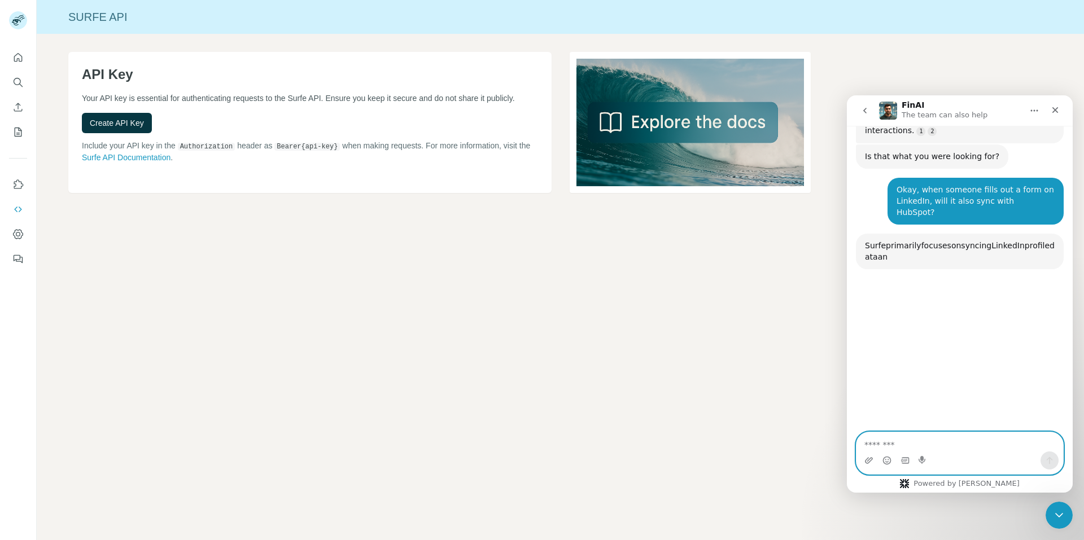
scroll to position [979, 0]
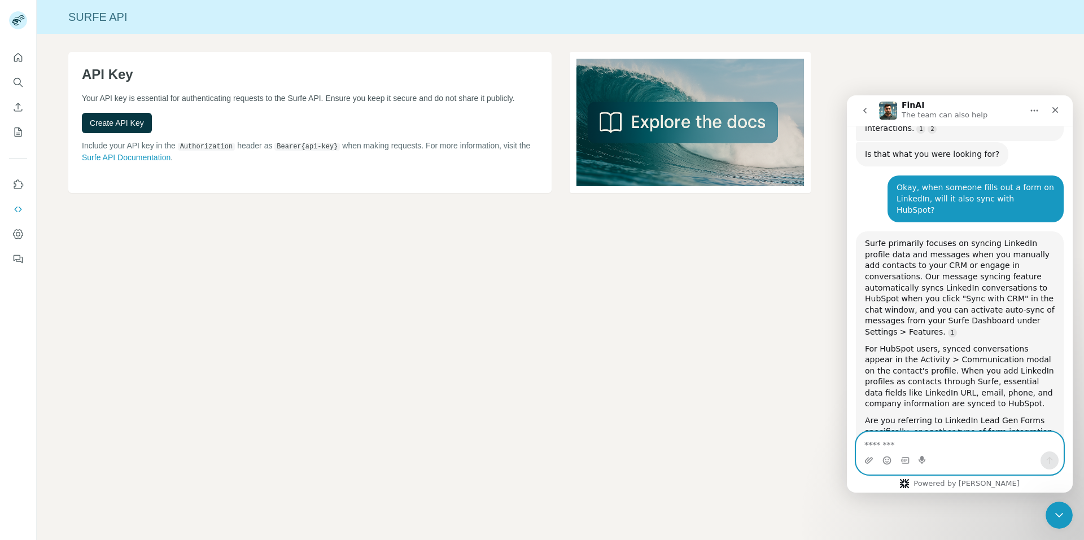
drag, startPoint x: 886, startPoint y: 446, endPoint x: 1636, endPoint y: 509, distance: 752.3
click at [886, 446] on textarea "Message…" at bounding box center [959, 441] width 207 height 19
click at [876, 448] on textarea "Message…" at bounding box center [959, 441] width 207 height 19
paste textarea "**********"
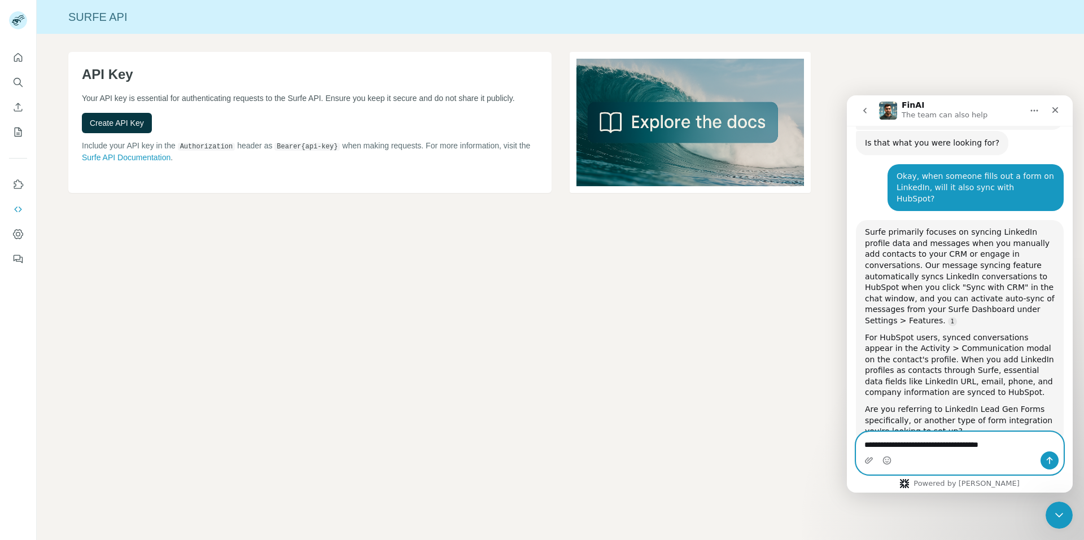
type textarea "**********"
click at [1052, 469] on button "Send a message…" at bounding box center [1049, 461] width 18 height 18
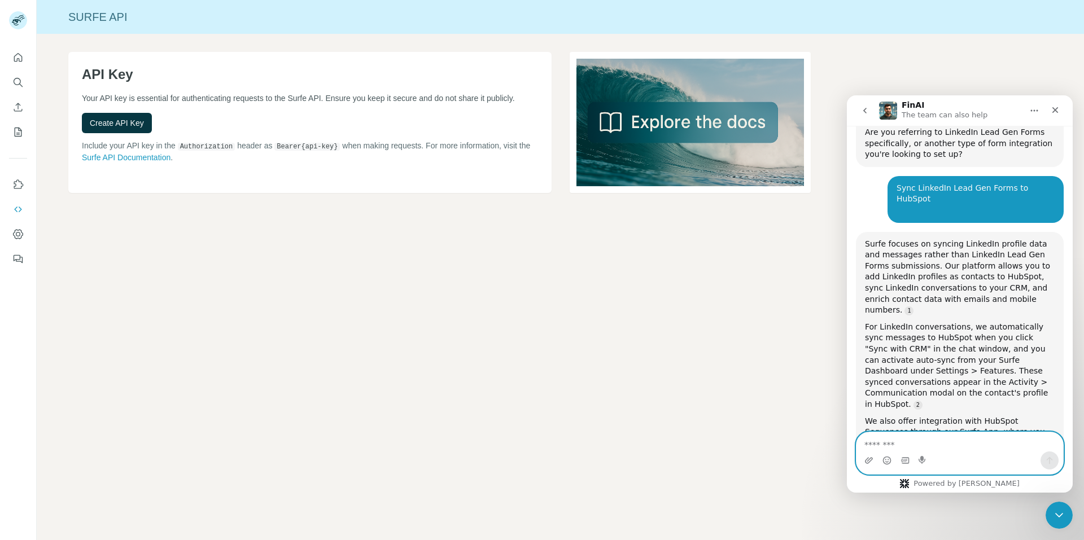
scroll to position [1279, 0]
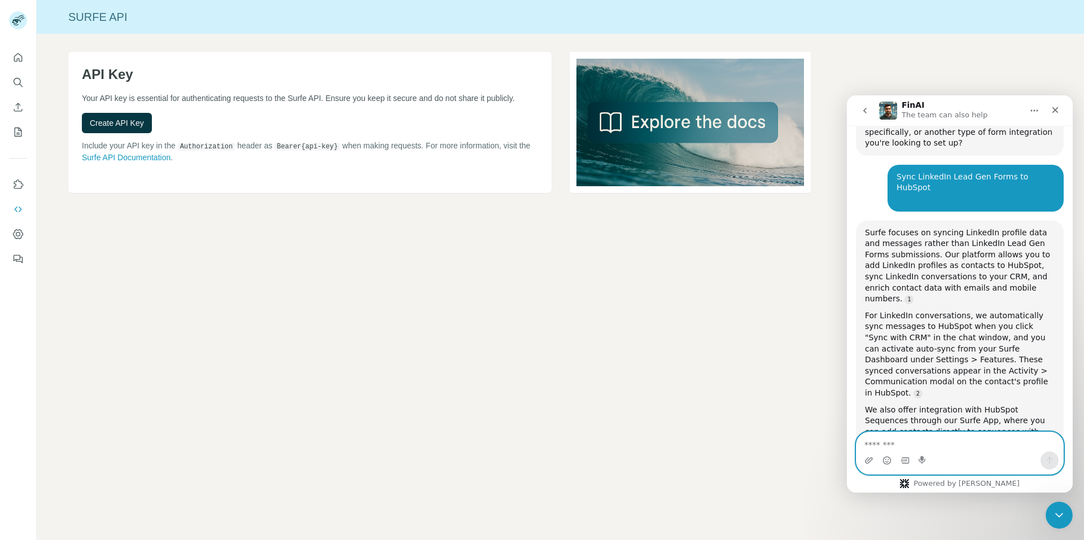
paste textarea "**********"
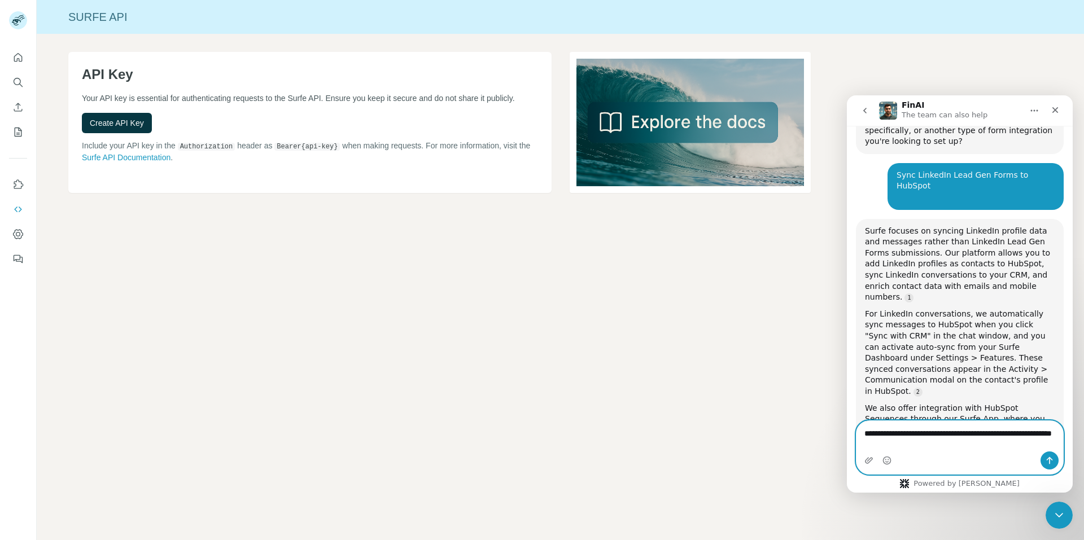
type textarea "**********"
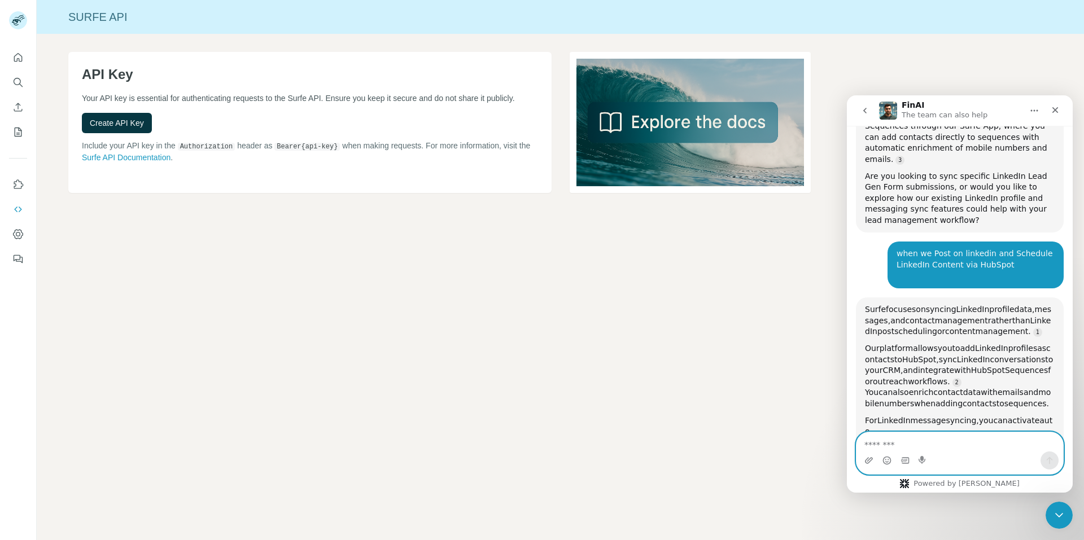
scroll to position [1580, 0]
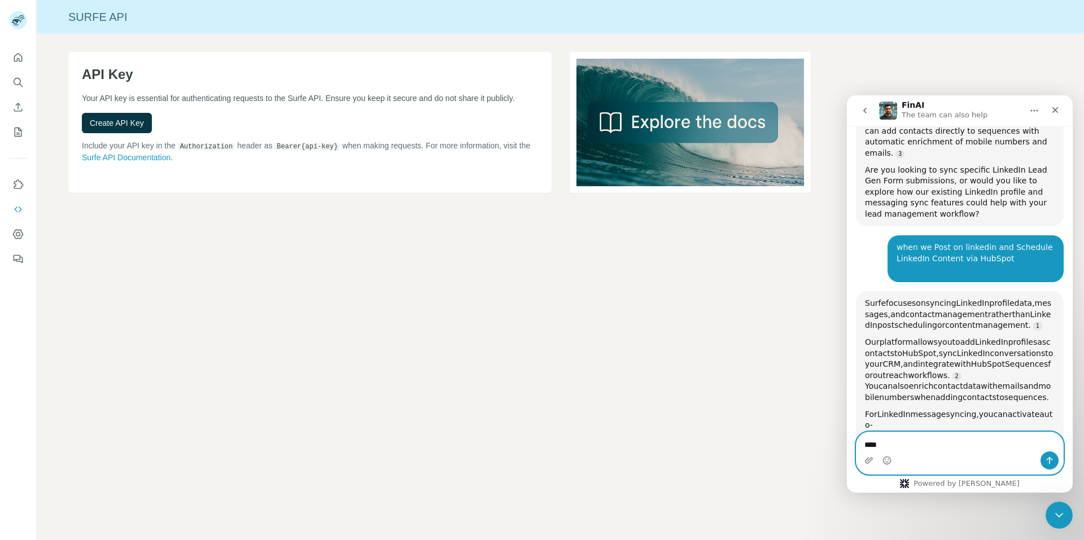
type textarea "****"
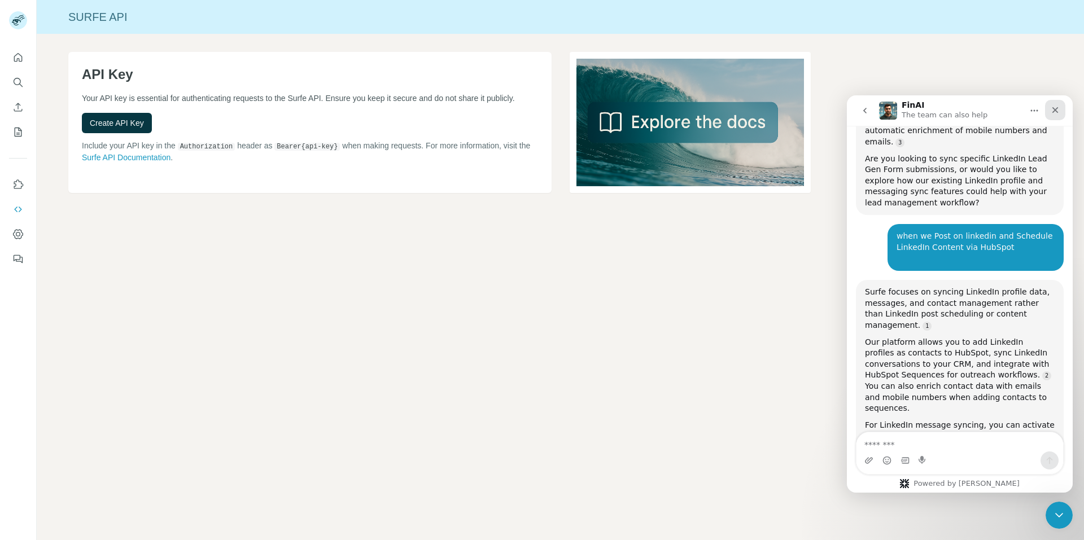
click at [1052, 108] on icon "Close" at bounding box center [1055, 110] width 9 height 9
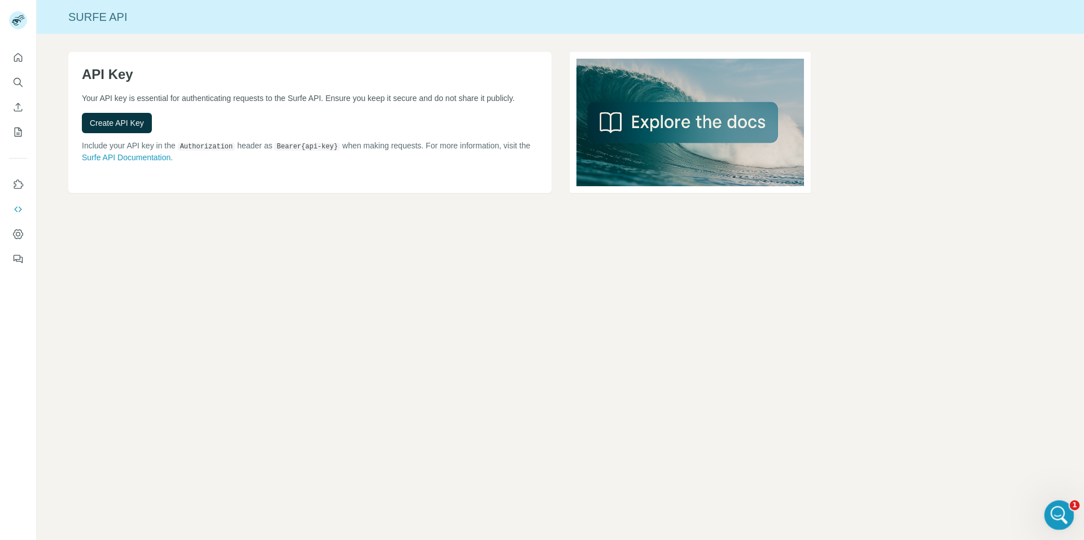
click at [1059, 514] on icon "Open Intercom Messenger" at bounding box center [1057, 513] width 8 height 9
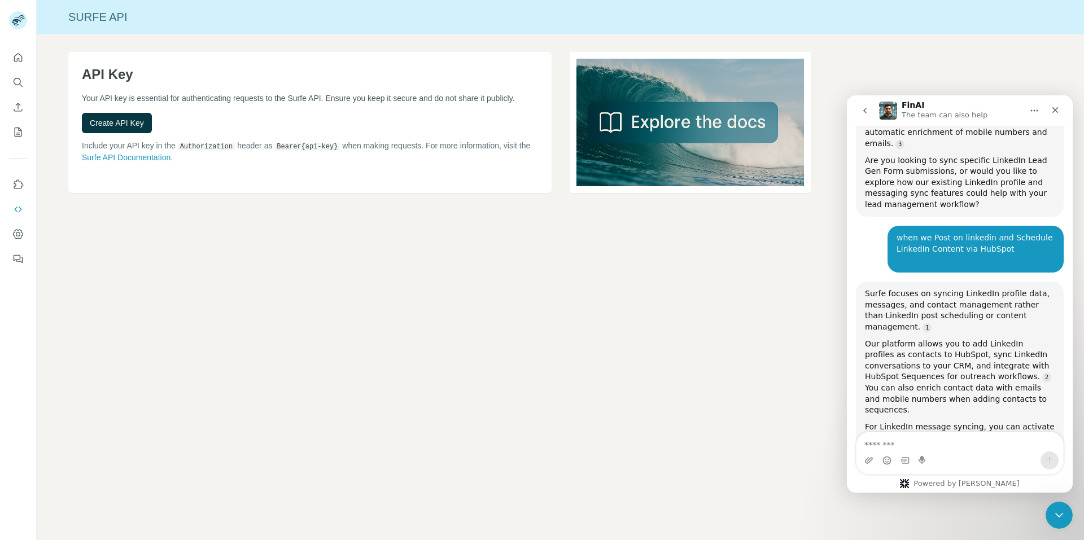
click at [866, 108] on icon "go back" at bounding box center [864, 111] width 3 height 6
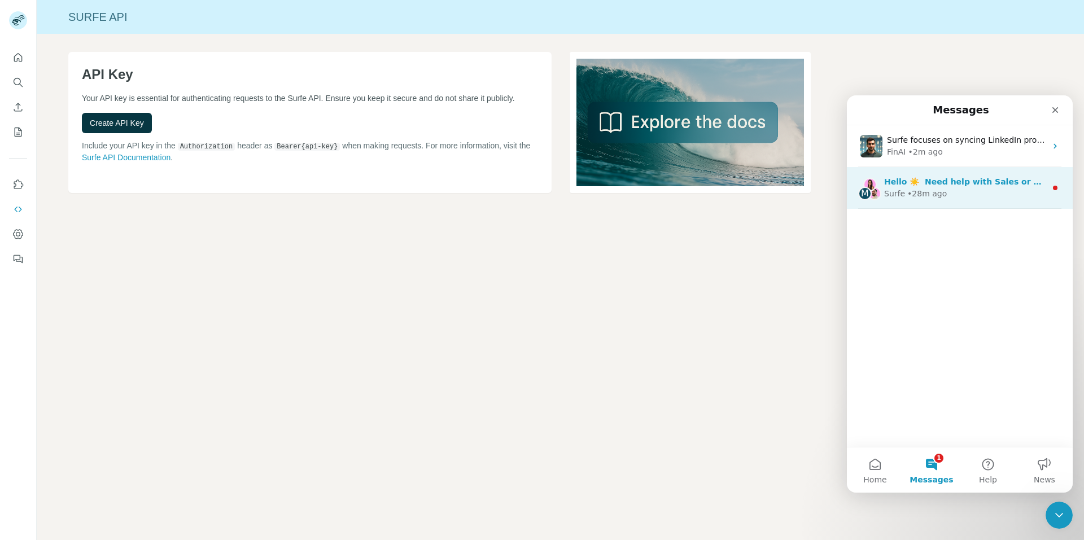
click at [926, 189] on div "• 28m ago" at bounding box center [927, 194] width 40 height 12
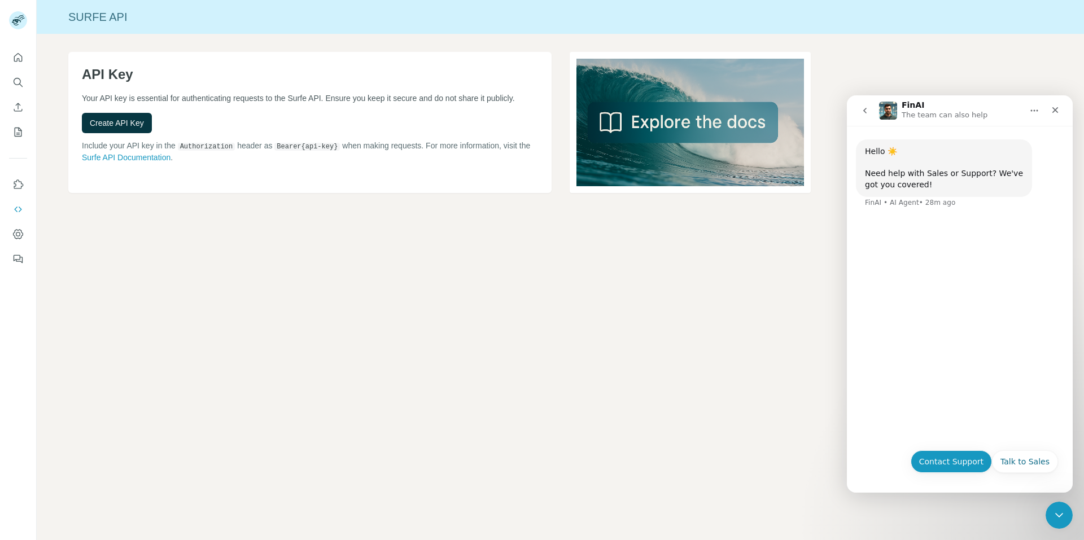
click at [931, 462] on button "Contact Support" at bounding box center [951, 462] width 81 height 23
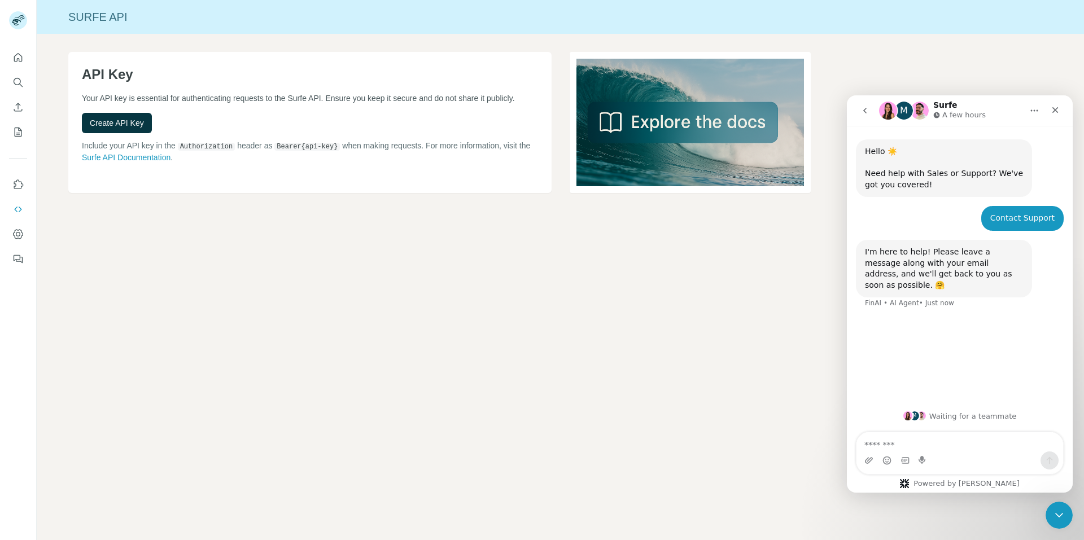
click at [910, 440] on textarea "Message…" at bounding box center [959, 441] width 207 height 19
paste textarea "**********"
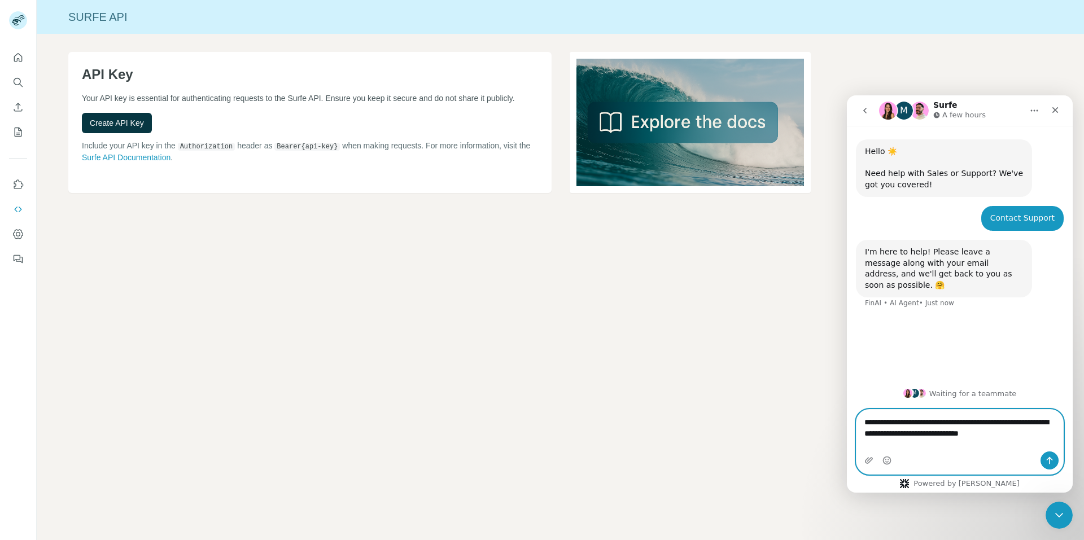
type textarea "**********"
click at [1052, 461] on icon "Send a message…" at bounding box center [1049, 460] width 9 height 9
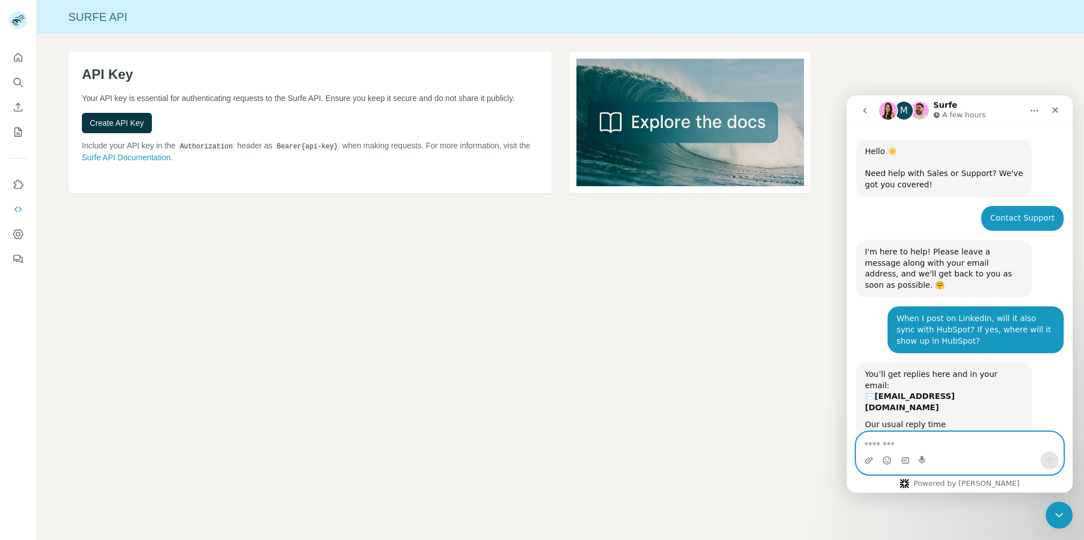
scroll to position [38, 0]
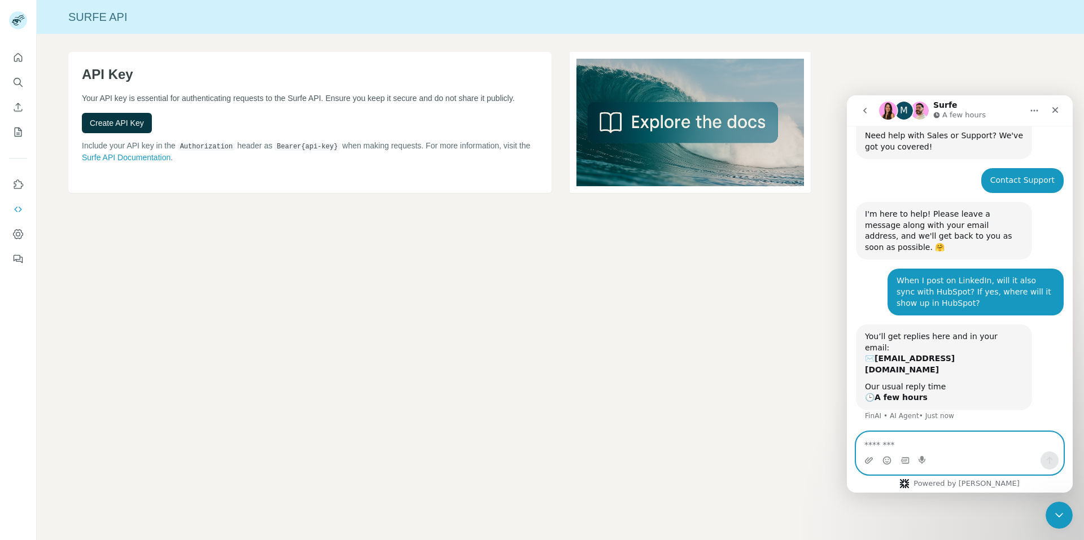
click at [941, 438] on textarea "Message…" at bounding box center [959, 441] width 207 height 19
paste textarea "**********"
type textarea "**********"
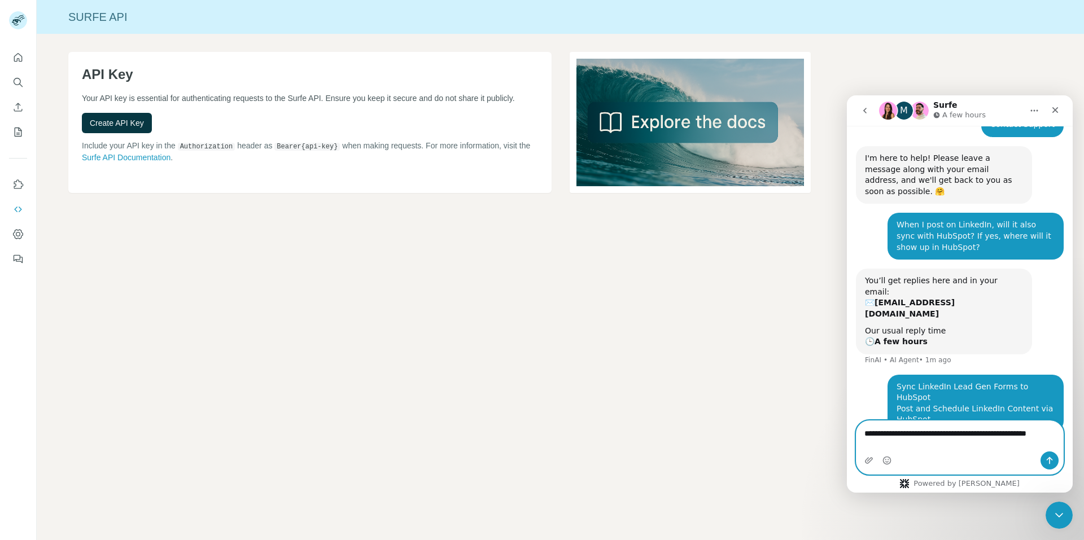
scroll to position [105, 0]
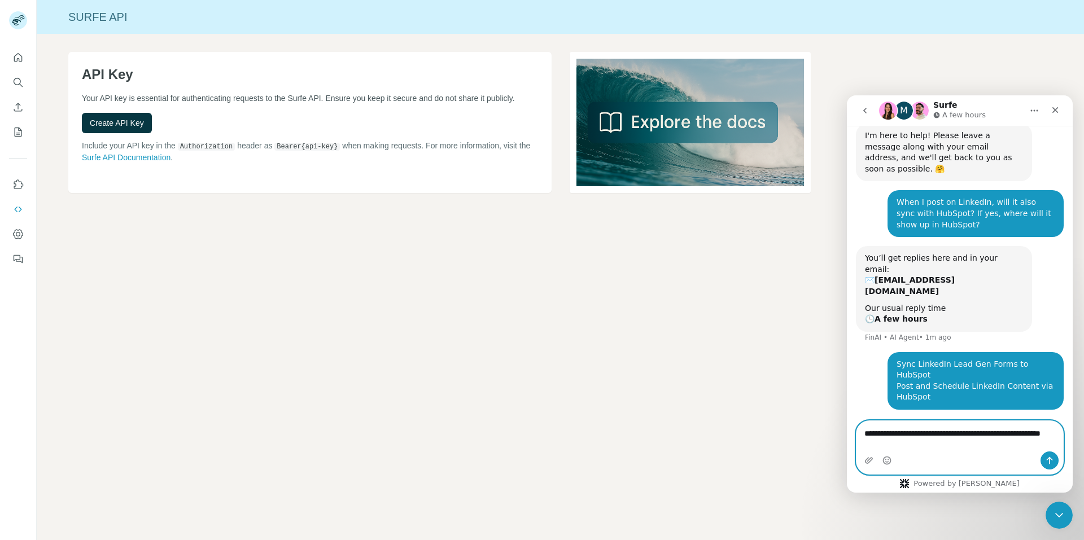
paste textarea "**********"
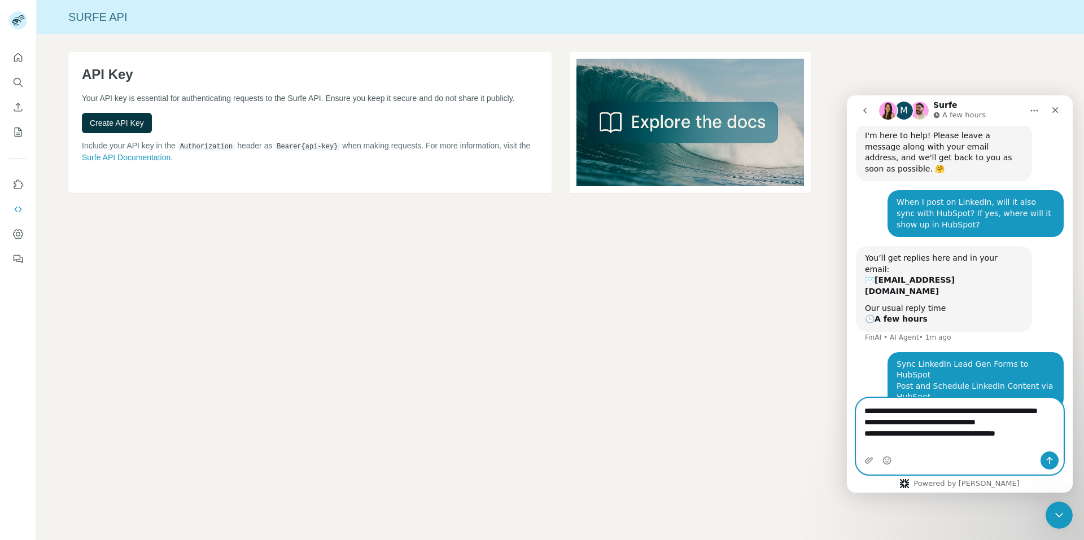
scroll to position [128, 0]
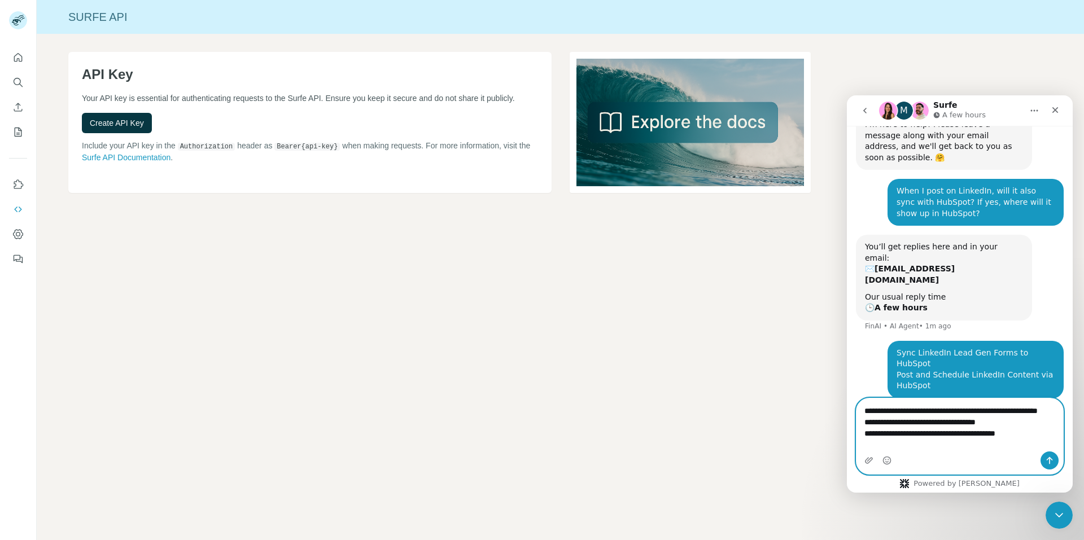
click at [876, 421] on textarea "**********" at bounding box center [959, 425] width 207 height 53
paste textarea "Message…"
type textarea "**********"
click at [1049, 458] on icon "Send a message…" at bounding box center [1050, 460] width 6 height 7
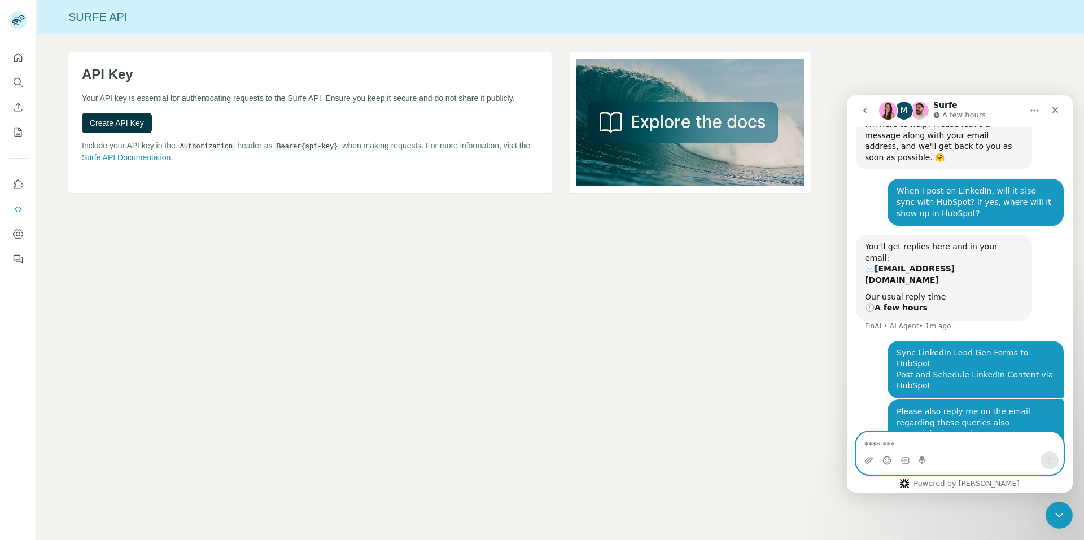
scroll to position [164, 0]
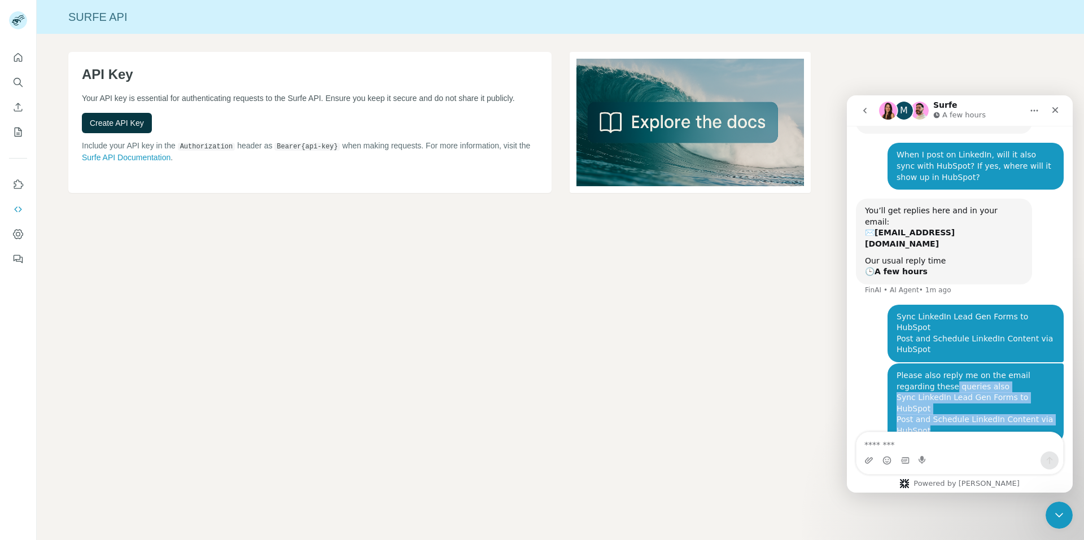
drag, startPoint x: 935, startPoint y: 381, endPoint x: 910, endPoint y: 337, distance: 50.3
click at [910, 370] on div "Please also reply me on the email regarding these queries also Sync LinkedIn Le…" at bounding box center [975, 403] width 158 height 67
click at [860, 115] on icon "go back" at bounding box center [864, 110] width 9 height 9
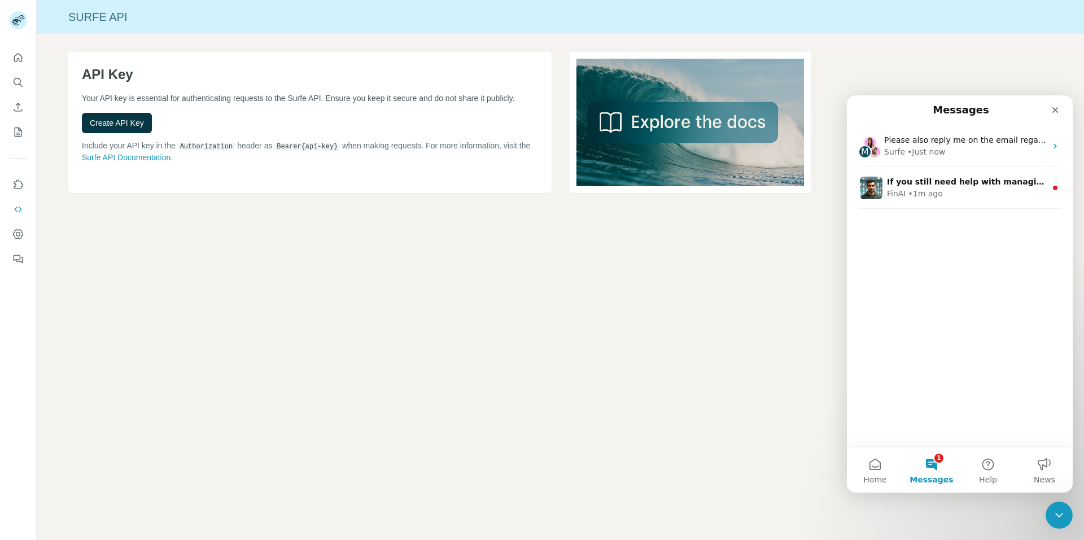
scroll to position [0, 0]
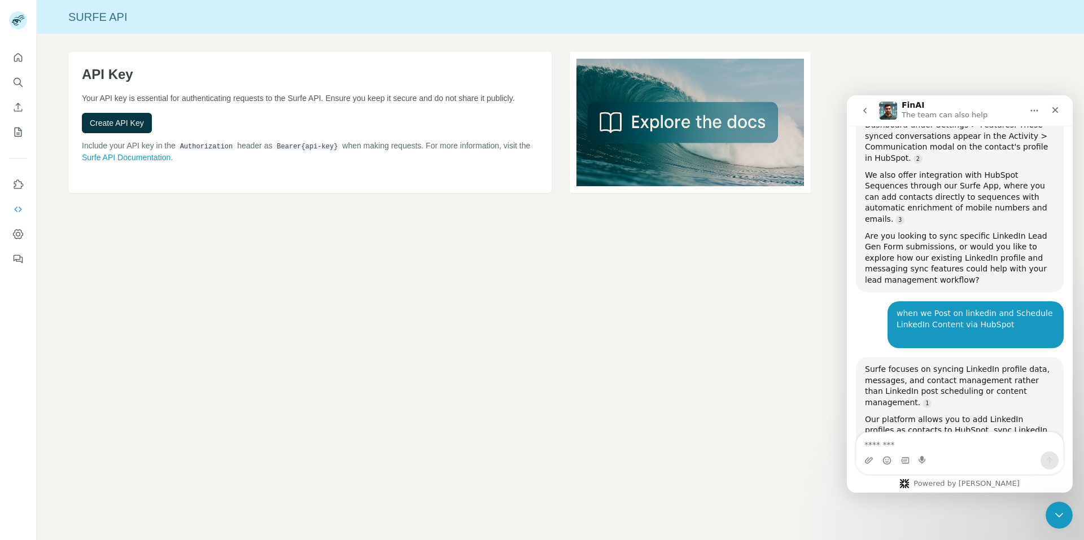
click at [909, 437] on textarea "Message…" at bounding box center [959, 441] width 207 height 19
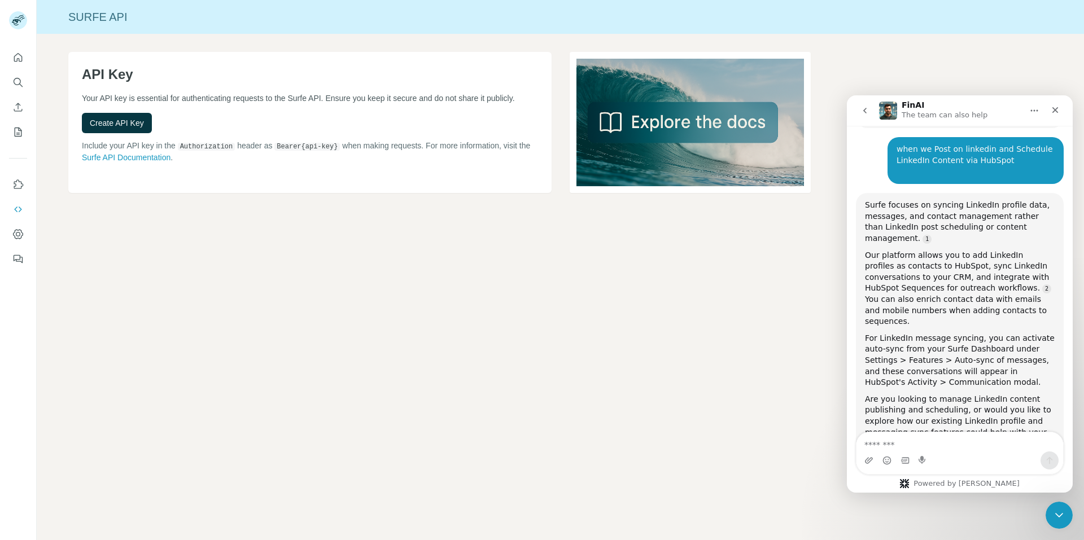
scroll to position [1680, 0]
type textarea "*******"
click at [865, 114] on icon "go back" at bounding box center [864, 110] width 9 height 9
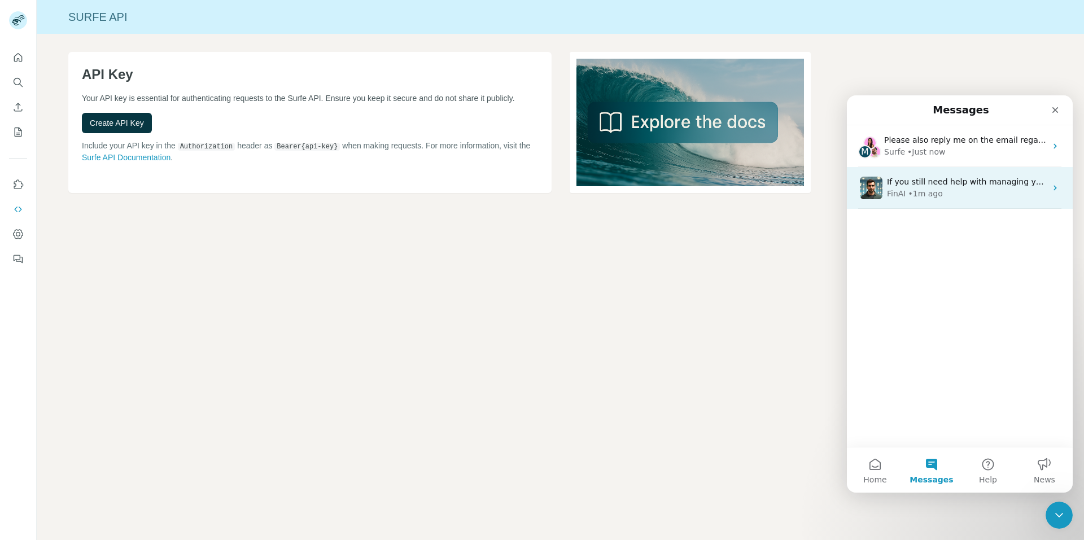
click at [921, 190] on div "• 1m ago" at bounding box center [925, 194] width 34 height 12
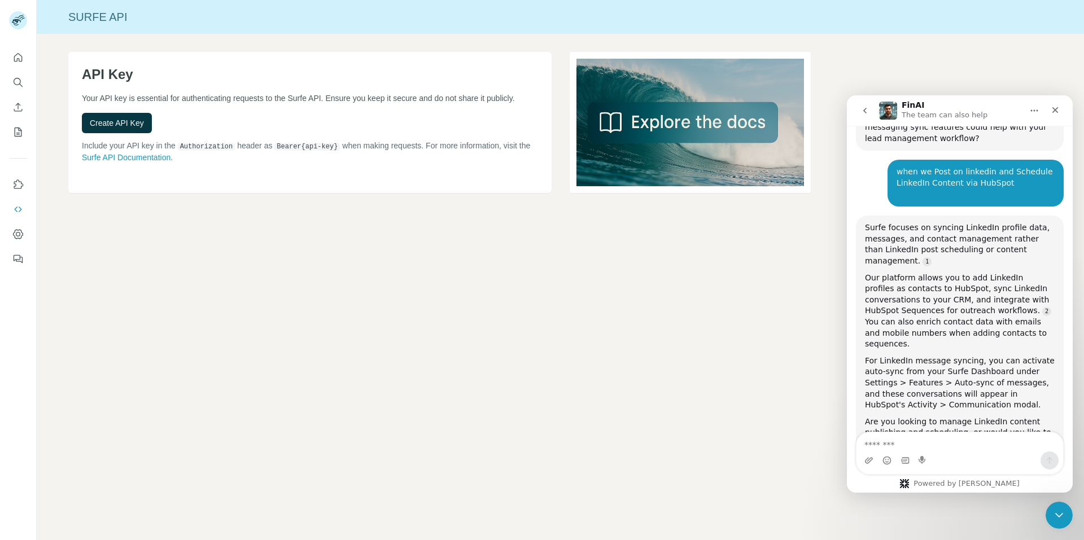
scroll to position [1661, 0]
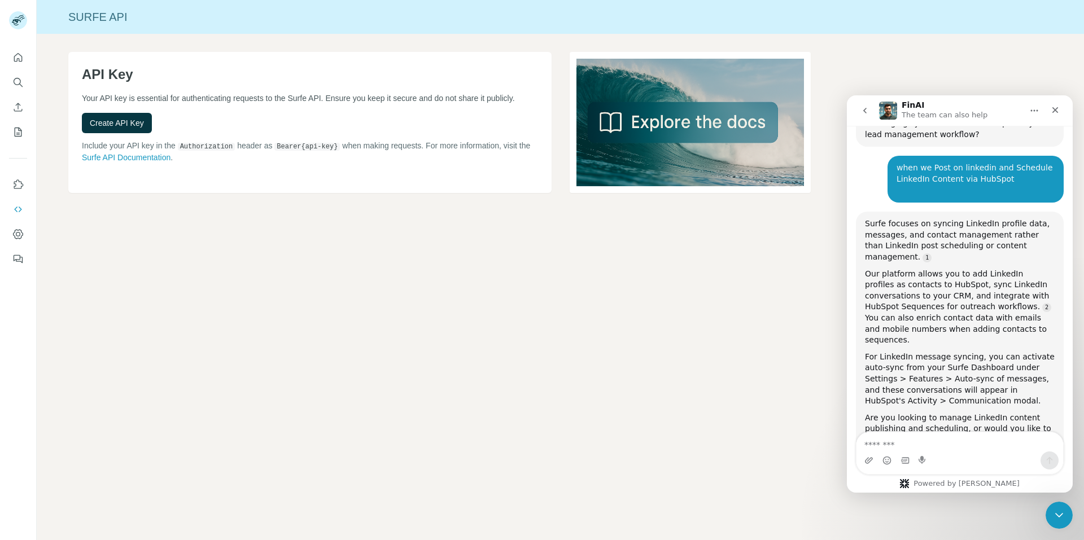
click at [860, 112] on button "go back" at bounding box center [864, 110] width 21 height 21
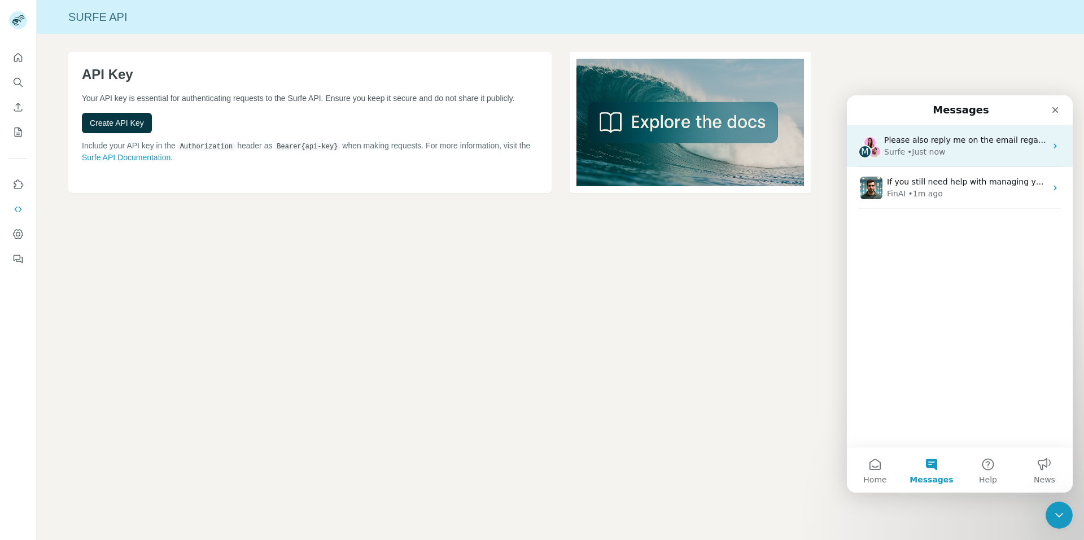
click at [939, 147] on div "• Just now" at bounding box center [926, 152] width 38 height 12
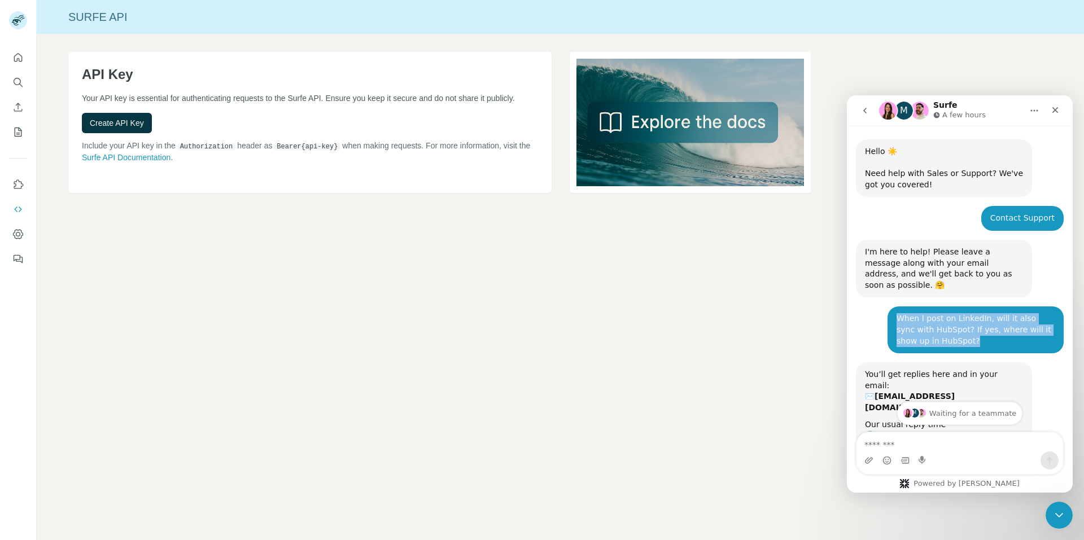
drag, startPoint x: 933, startPoint y: 332, endPoint x: 896, endPoint y: 300, distance: 48.9
click at [896, 307] on div "When I post on LinkedIn, will it also sync with HubSpot? If yes, where will it …" at bounding box center [975, 330] width 176 height 47
copy div "When I post on LinkedIn, will it also sync with HubSpot? If yes, where will it …"
click at [920, 454] on div "Intercom messenger" at bounding box center [923, 461] width 9 height 18
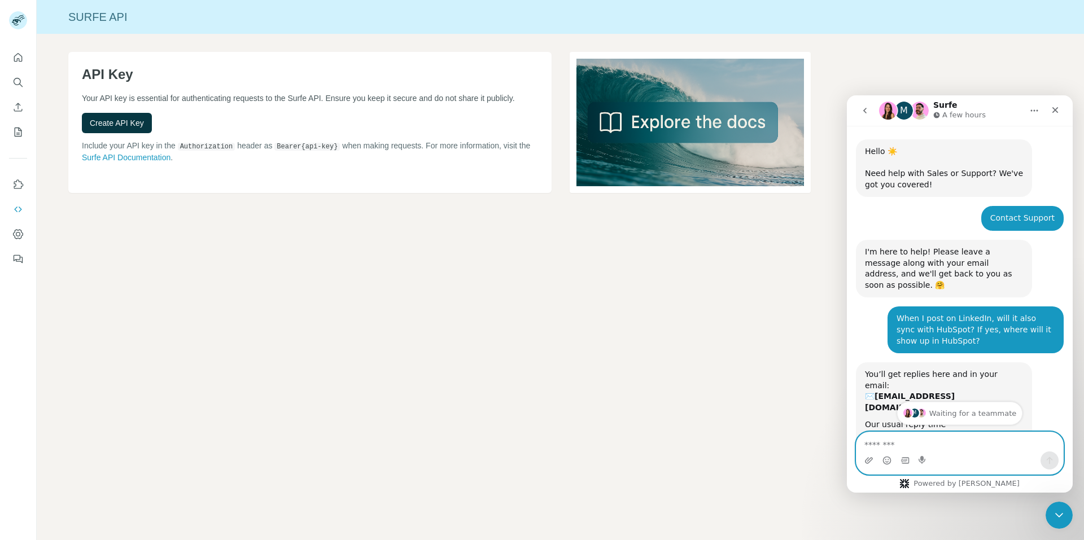
click at [920, 448] on textarea "Message…" at bounding box center [959, 441] width 207 height 19
paste textarea "**********"
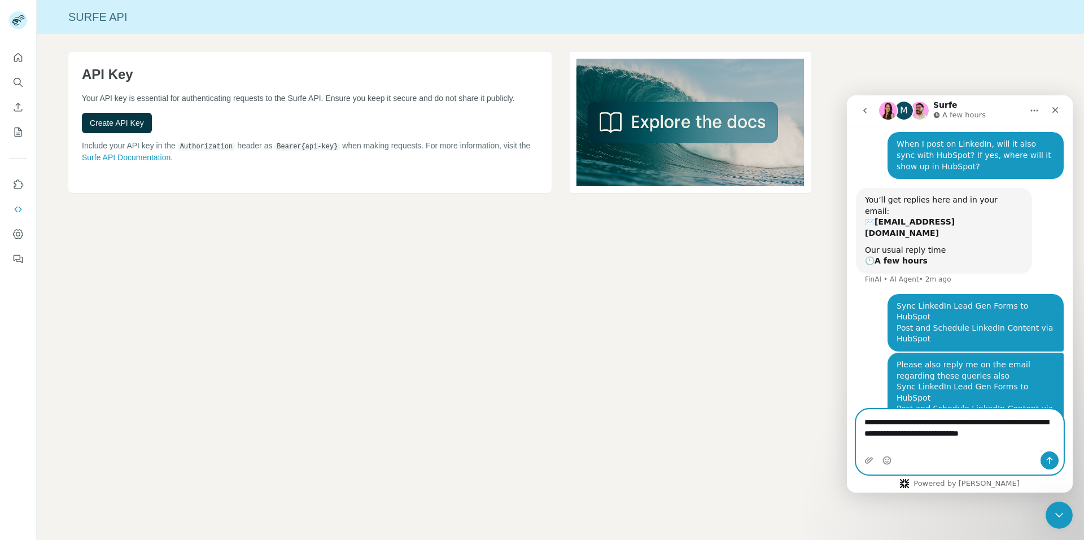
scroll to position [175, 0]
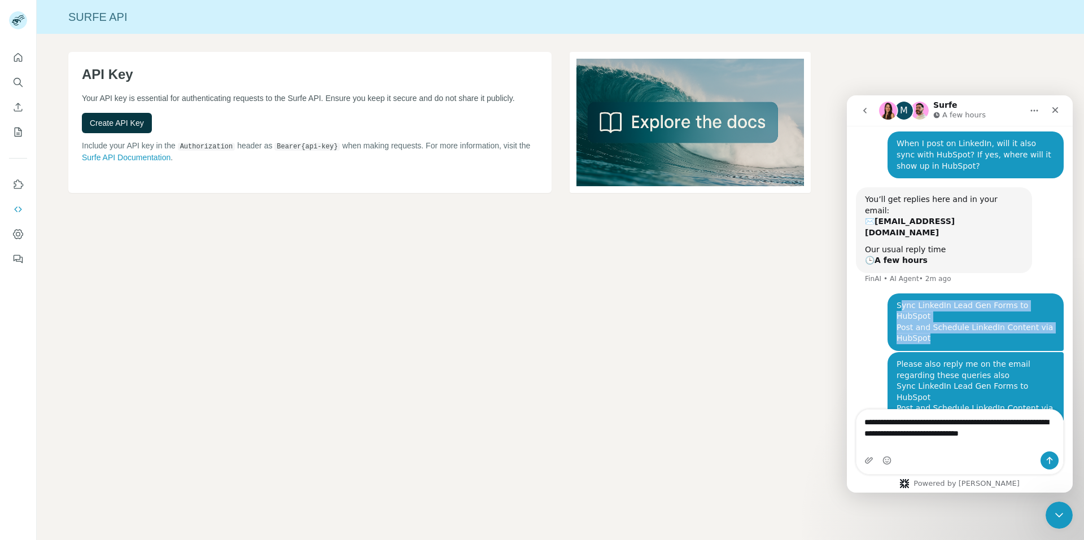
drag, startPoint x: 934, startPoint y: 299, endPoint x: 894, endPoint y: 271, distance: 49.5
click at [896, 300] on div "Sync LinkedIn Lead Gen Forms to HubSpot Post and Schedule LinkedIn Content via …" at bounding box center [975, 322] width 158 height 44
copy div "ync LinkedIn Lead Gen Forms to HubSpot Post and Schedule LinkedIn Content via H…"
click at [896, 300] on div "Sync LinkedIn Lead Gen Forms to HubSpot Post and Schedule LinkedIn Content via …" at bounding box center [975, 322] width 158 height 44
copy div "Sync LinkedIn Lead Gen Forms to HubSpot Post and Schedule LinkedIn Content via …"
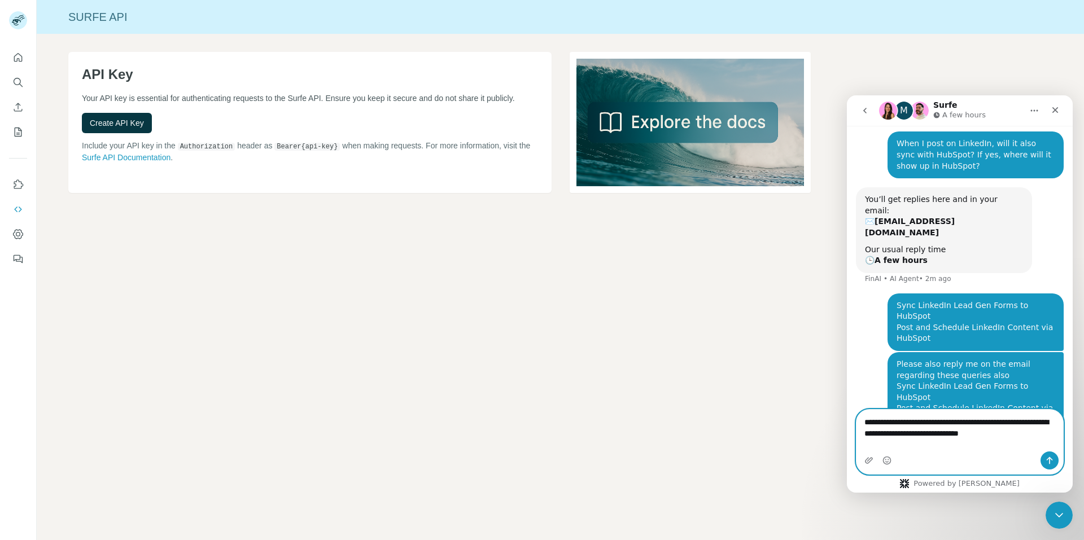
click at [1047, 440] on textarea "**********" at bounding box center [959, 425] width 207 height 30
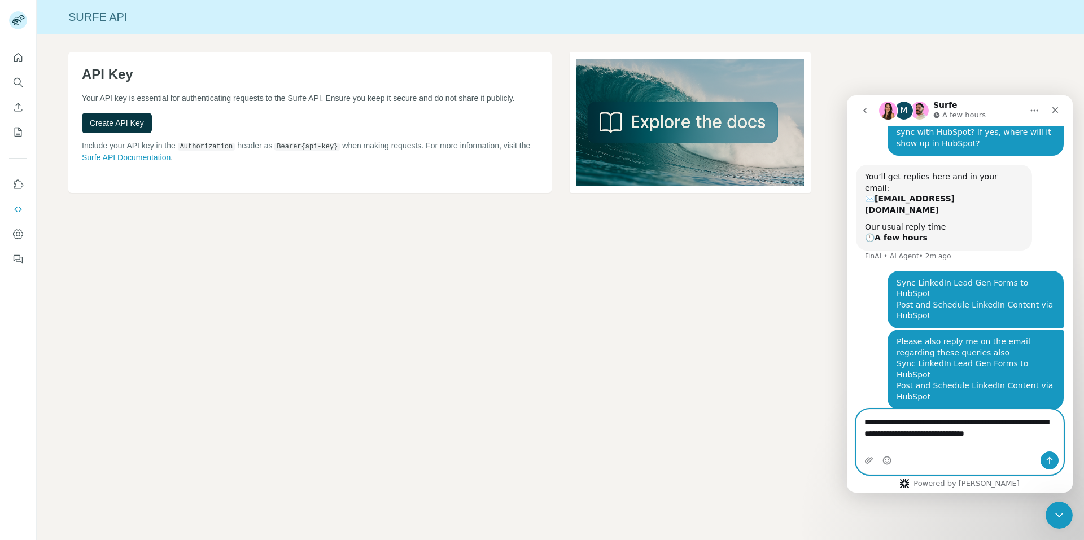
paste textarea "**********"
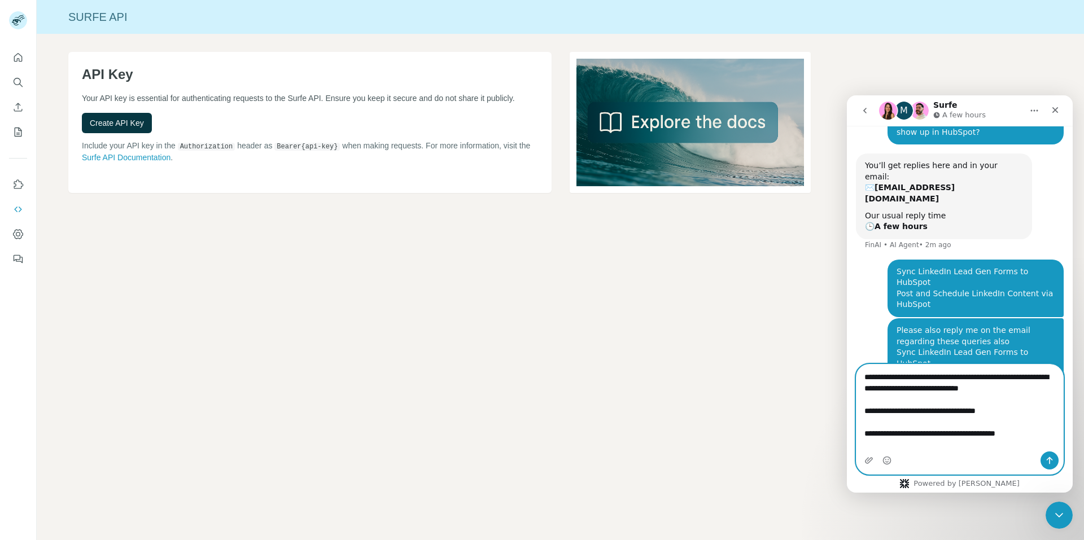
scroll to position [220, 0]
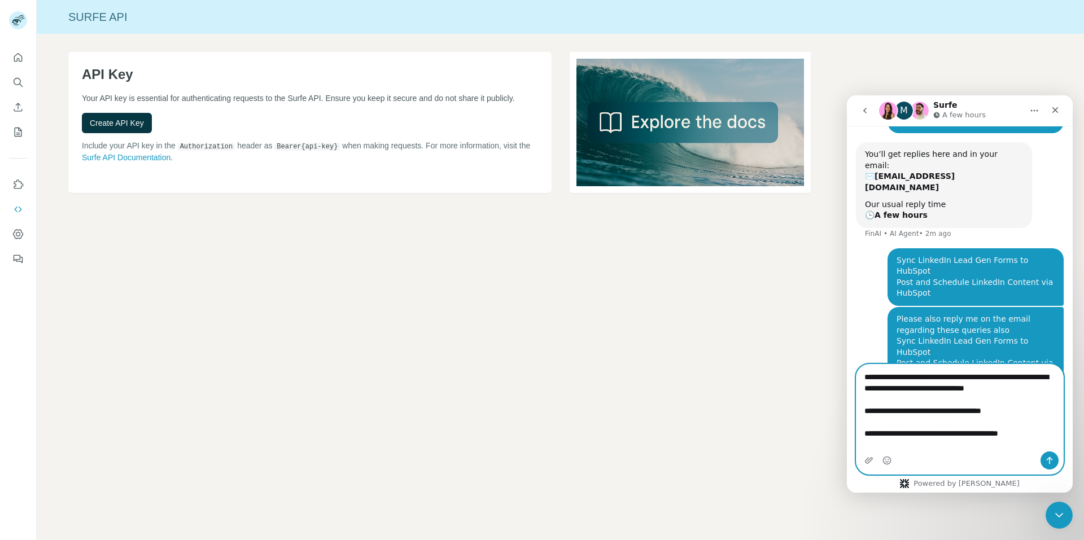
type textarea "**********"
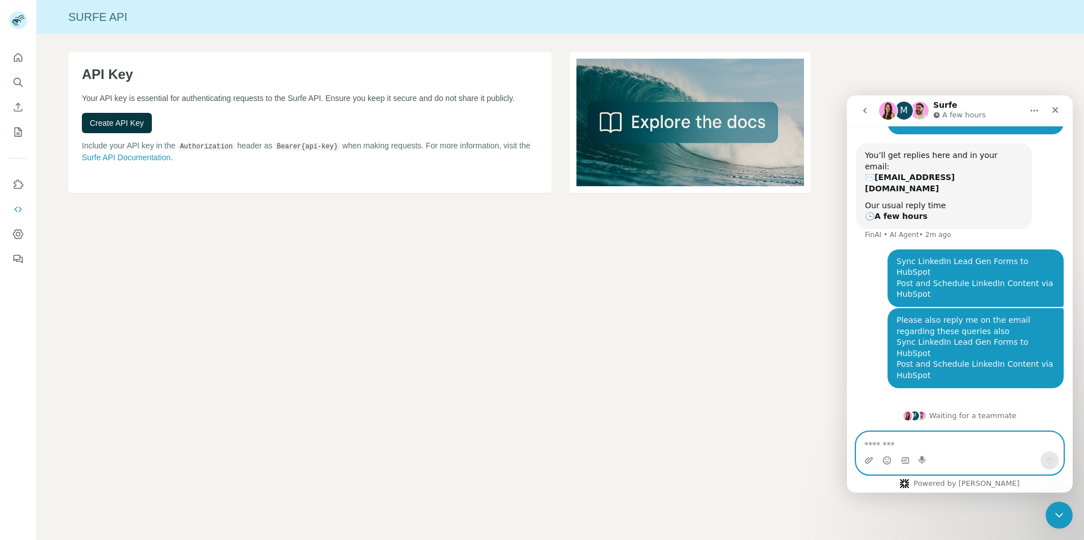
scroll to position [164, 0]
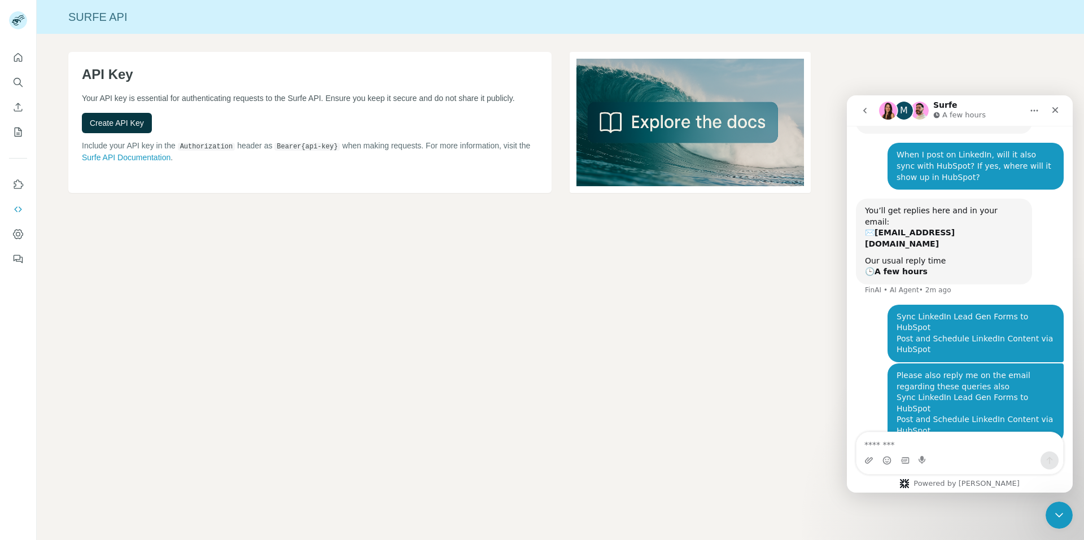
click at [866, 115] on button "go back" at bounding box center [864, 110] width 21 height 21
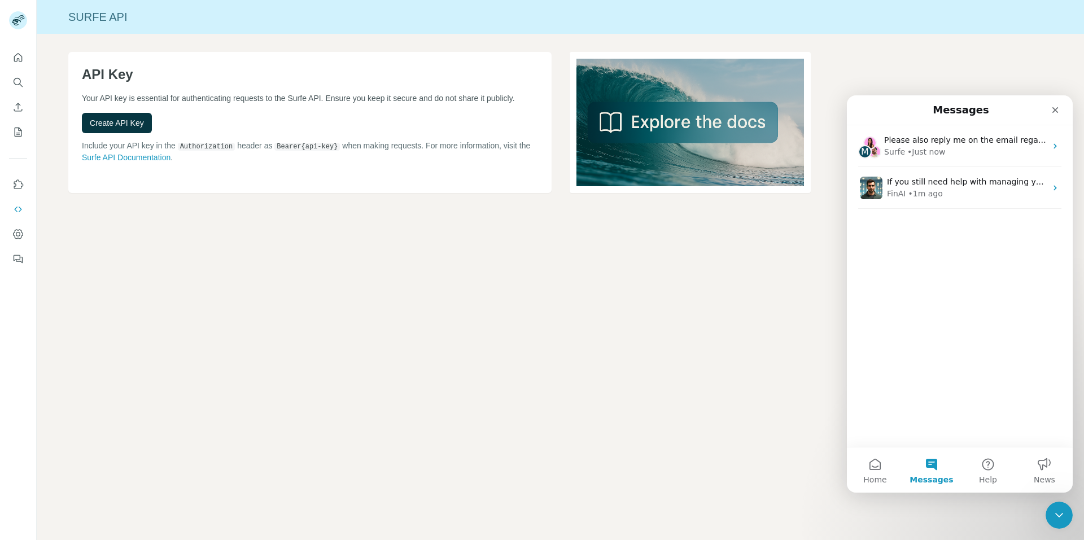
scroll to position [0, 0]
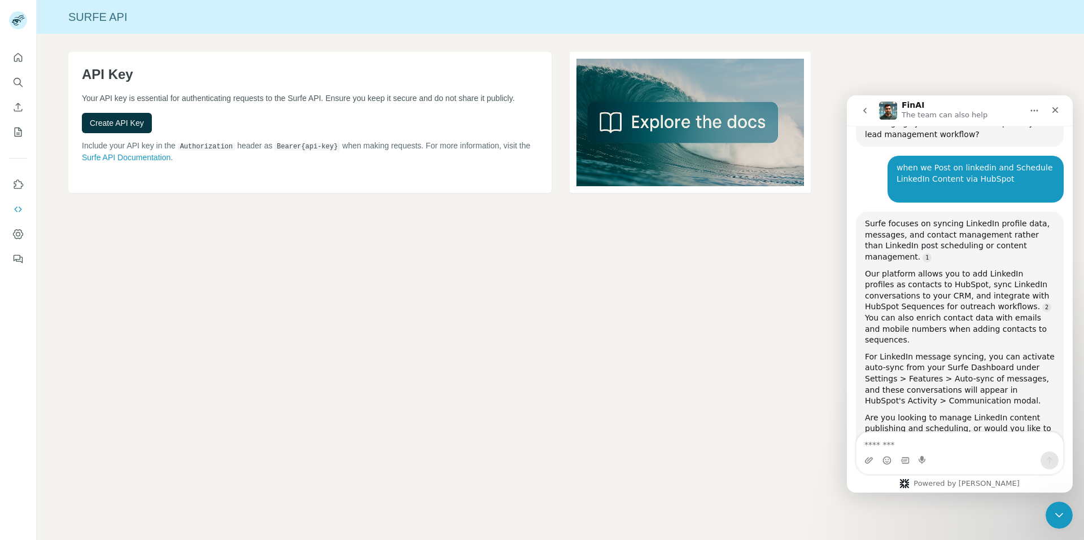
click at [915, 444] on textarea "Message…" at bounding box center [959, 441] width 207 height 19
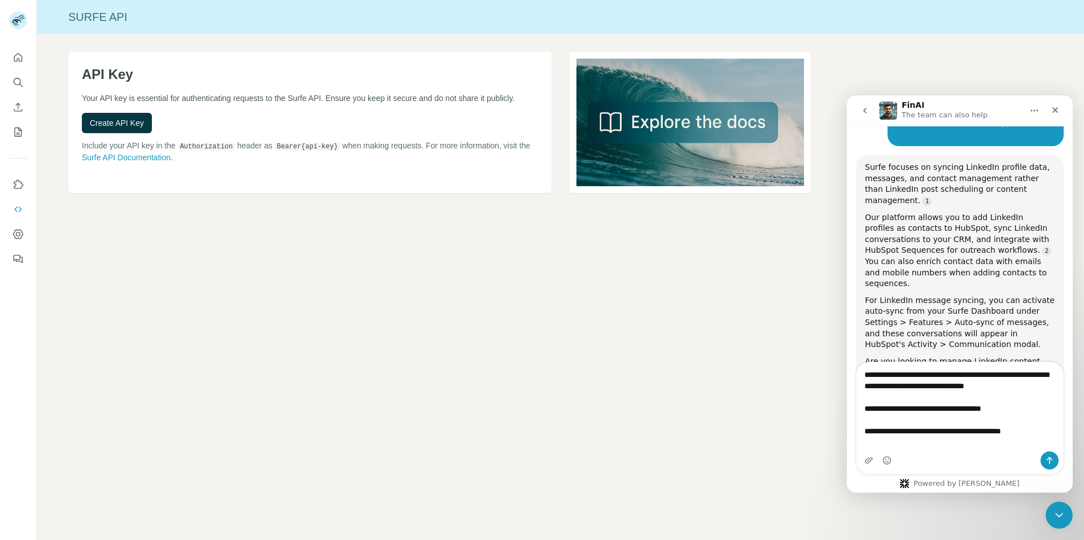
type textarea "**********"
click at [1045, 453] on button "Send a message…" at bounding box center [1049, 461] width 18 height 18
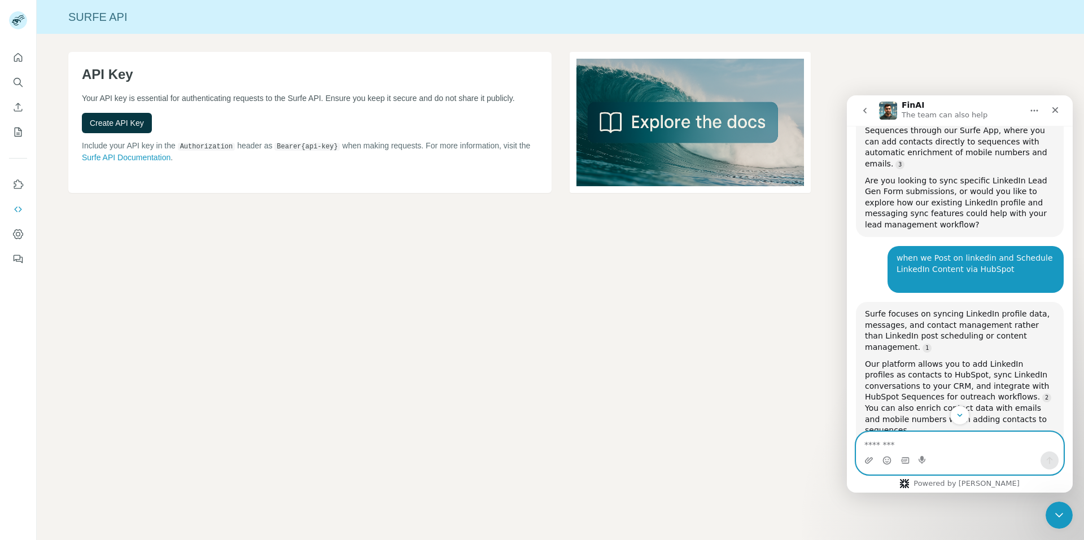
scroll to position [1410, 0]
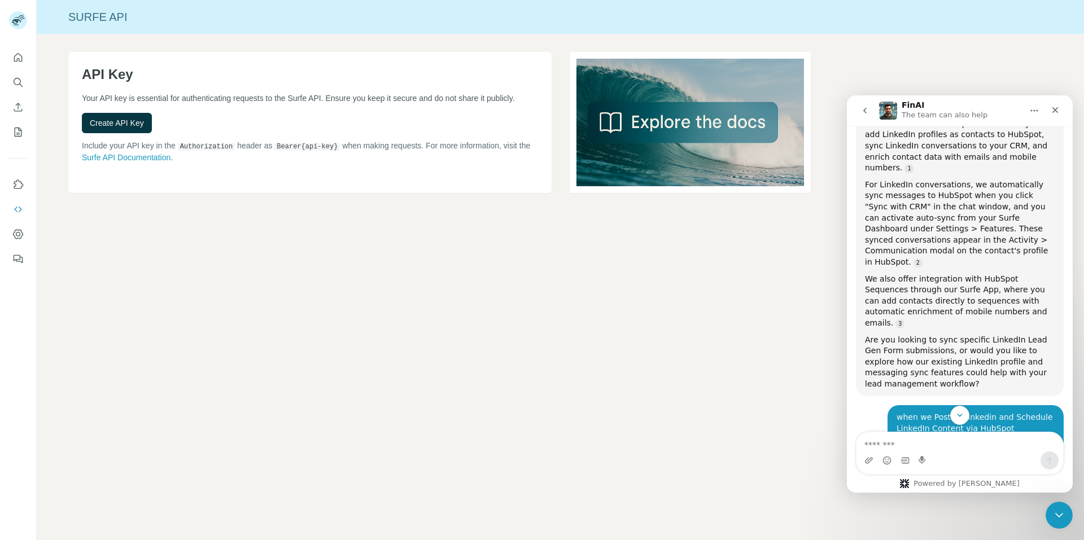
click at [862, 107] on icon "go back" at bounding box center [864, 110] width 9 height 9
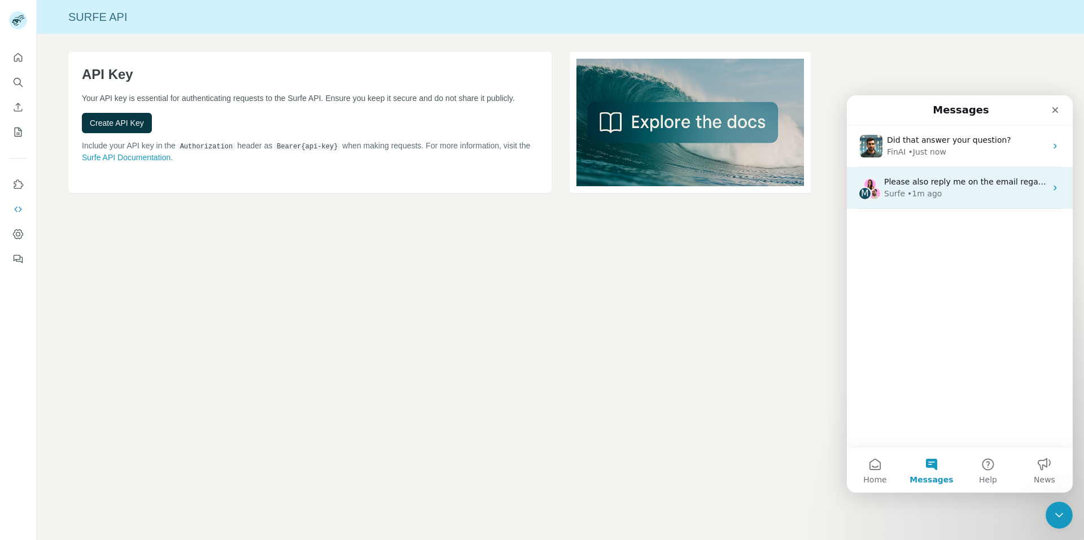
click at [955, 199] on div "Surfe • 1m ago" at bounding box center [965, 194] width 162 height 12
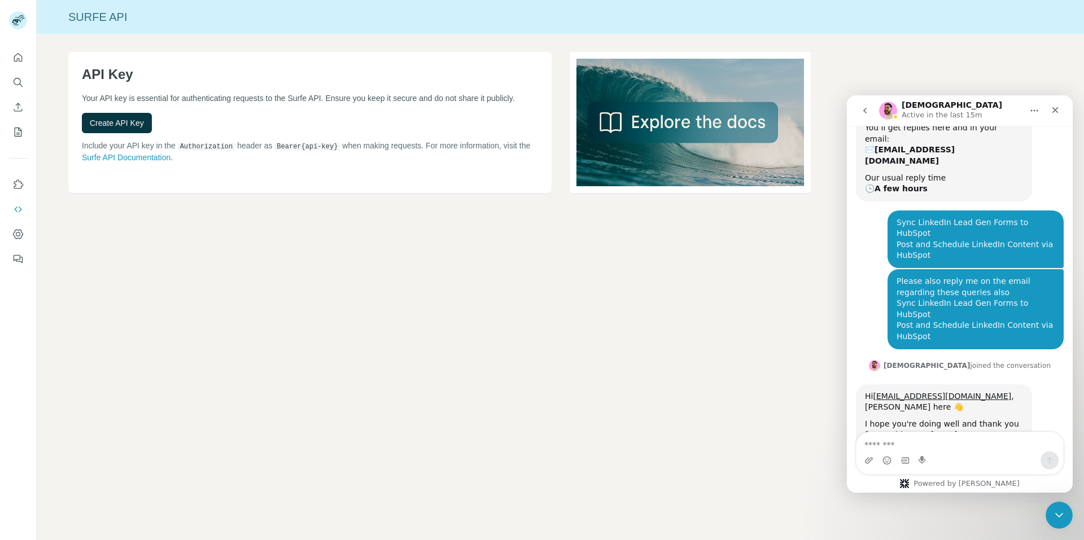
scroll to position [247, 0]
click at [915, 443] on textarea "Message…" at bounding box center [959, 441] width 207 height 19
type textarea "***"
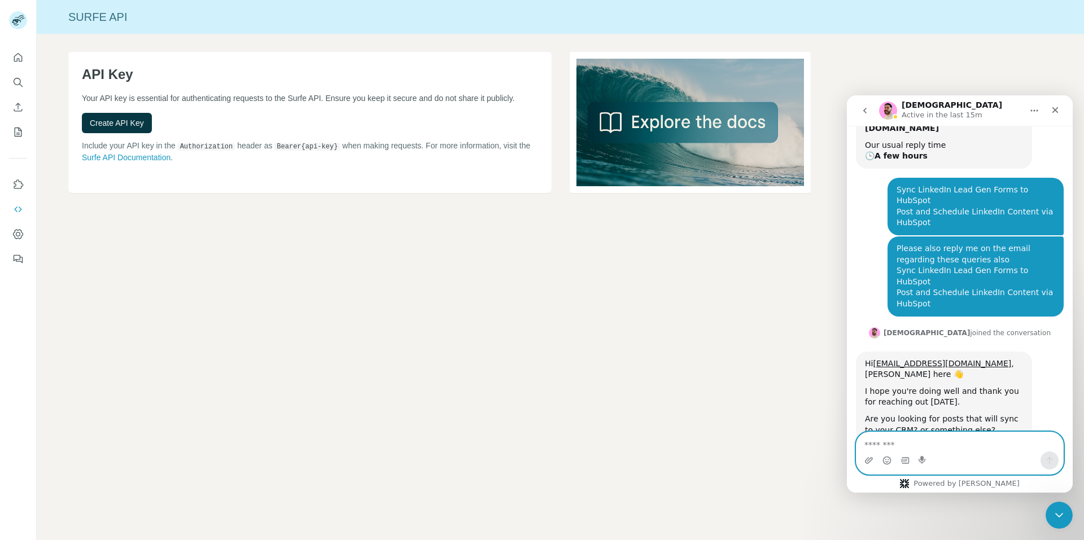
scroll to position [281, 0]
click at [904, 444] on textarea "Message…" at bounding box center [959, 441] width 207 height 19
paste textarea "**********"
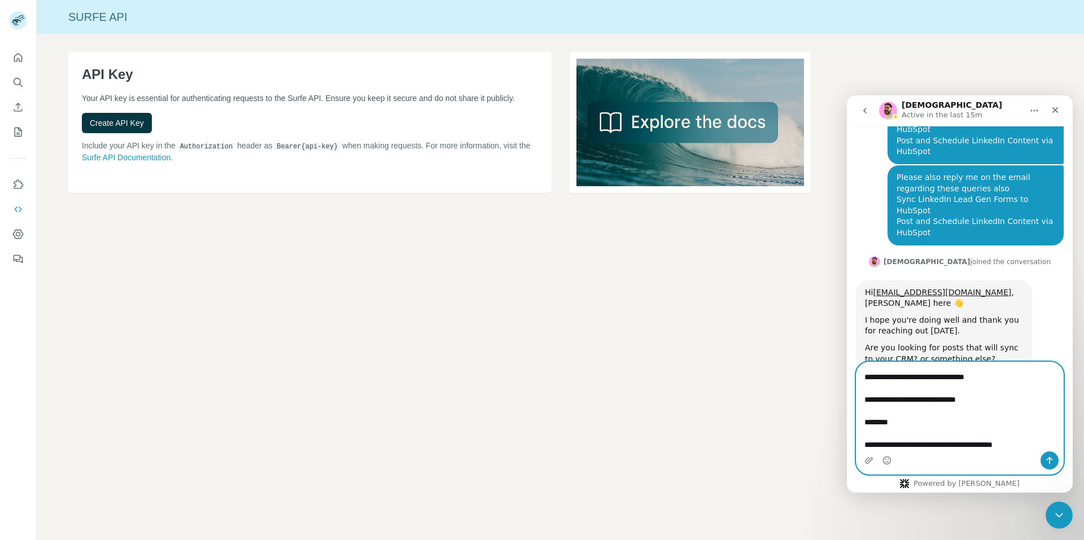
scroll to position [0, 0]
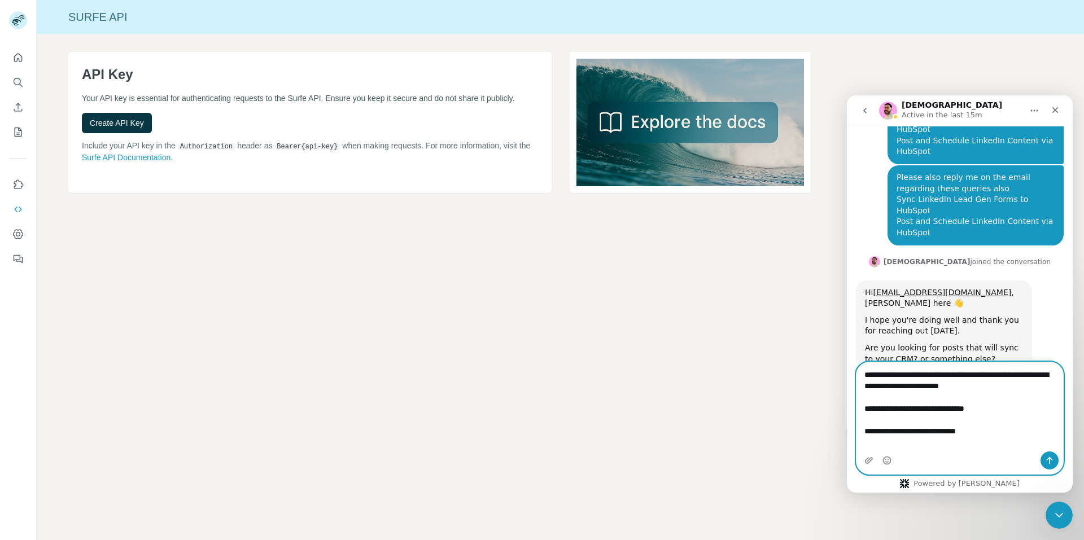
click at [864, 406] on textarea "**********" at bounding box center [959, 406] width 207 height 89
click at [863, 432] on textarea "**********" at bounding box center [959, 406] width 207 height 89
type textarea "**********"
click at [1048, 461] on icon "Send a message…" at bounding box center [1049, 460] width 9 height 9
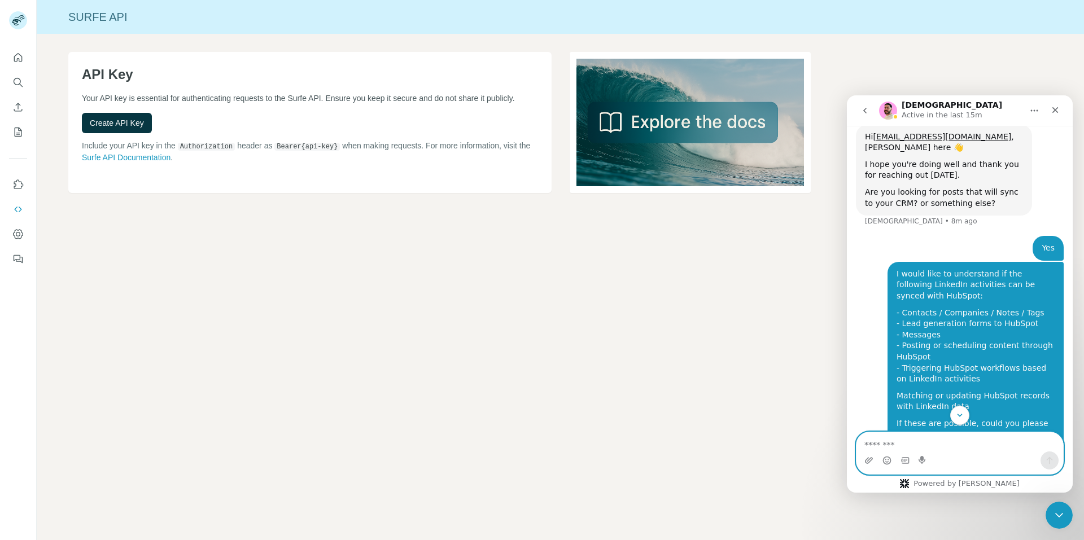
scroll to position [534, 0]
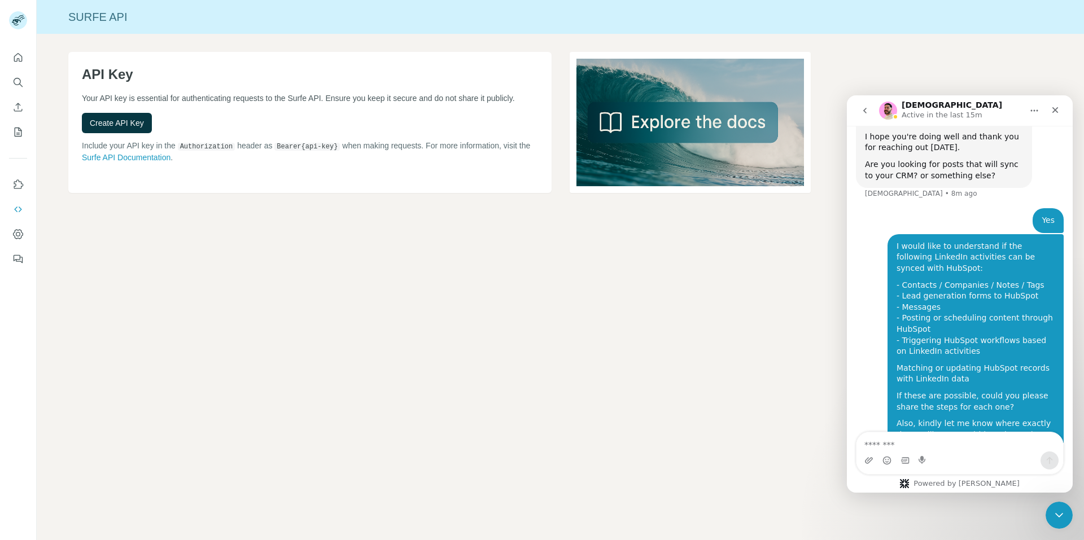
drag, startPoint x: 964, startPoint y: 408, endPoint x: 1028, endPoint y: 406, distance: 63.8
click at [1028, 457] on div "I would appreciate it if you could share all this information with me via email." at bounding box center [975, 468] width 158 height 22
click at [1026, 457] on div "I would appreciate it if you could share all this information with me via email." at bounding box center [975, 468] width 158 height 22
click at [899, 435] on textarea "Message…" at bounding box center [959, 441] width 207 height 19
type textarea "**********"
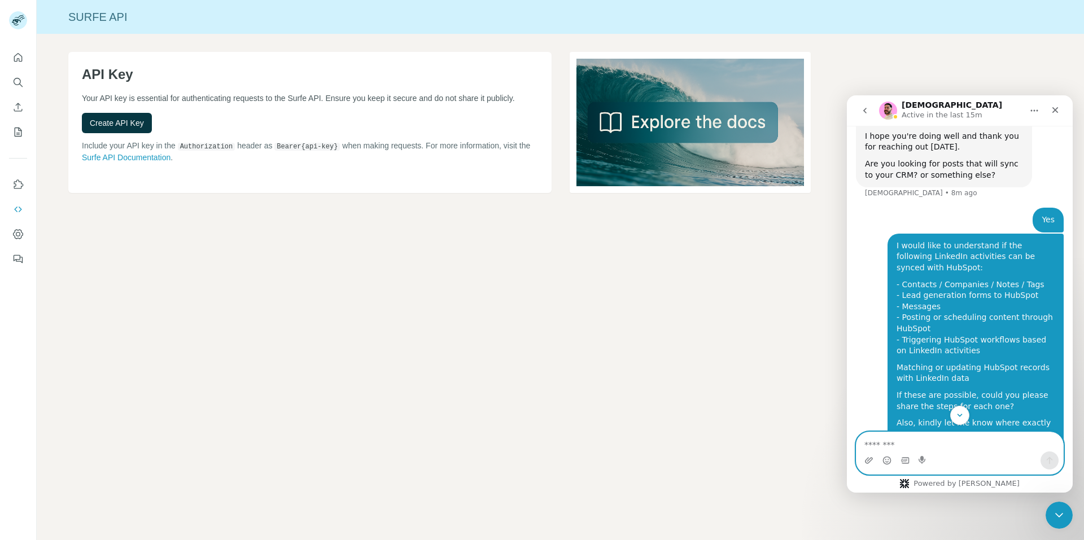
scroll to position [559, 0]
